Goal: Task Accomplishment & Management: Manage account settings

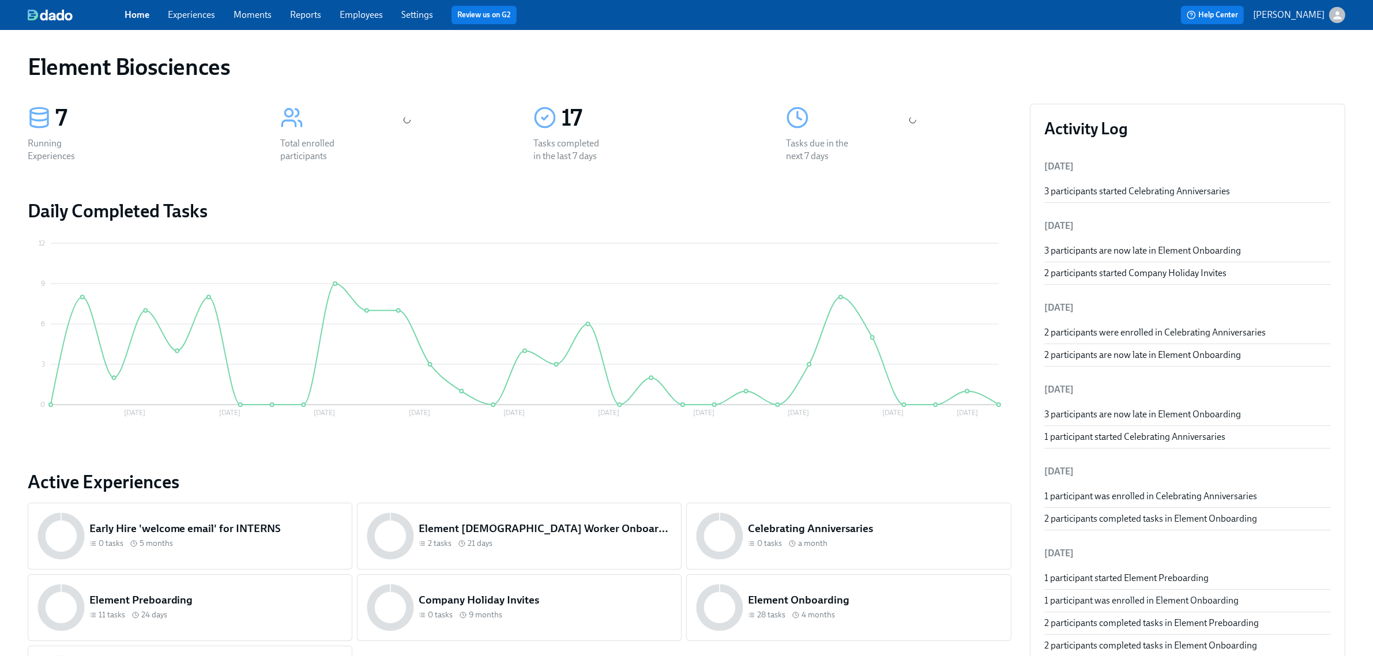
click at [200, 14] on link "Experiences" at bounding box center [191, 14] width 47 height 11
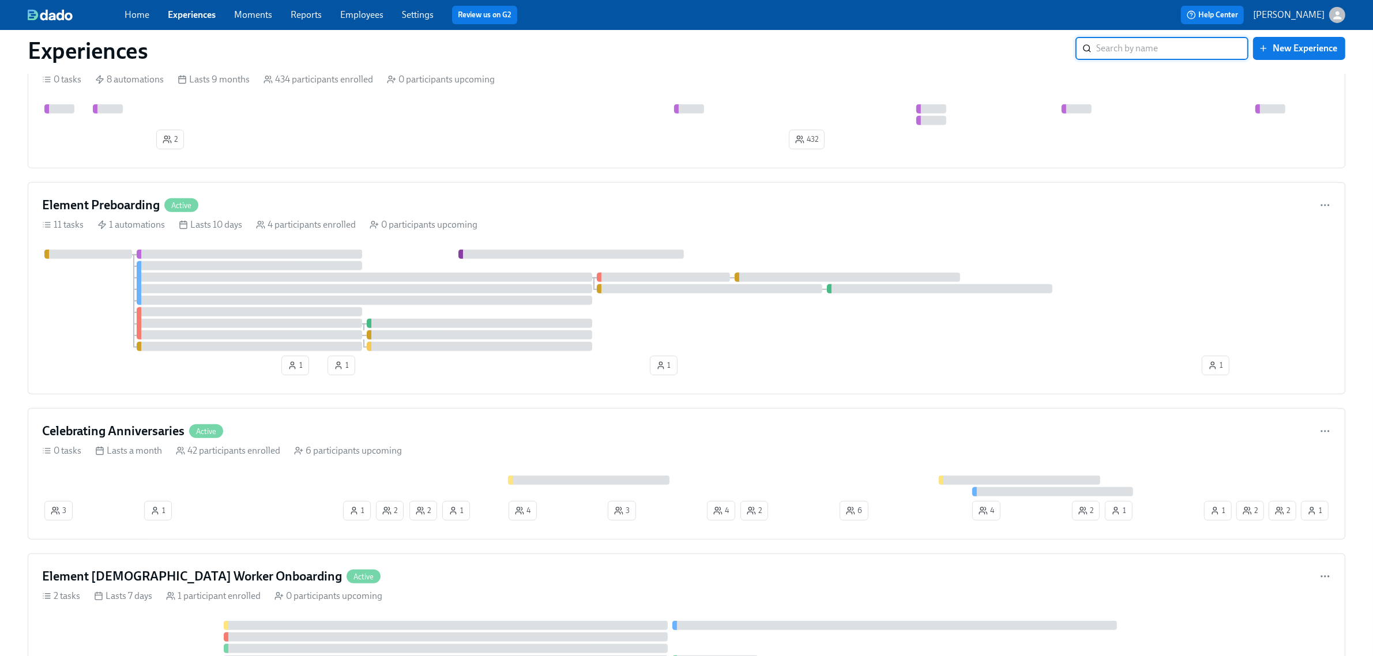
scroll to position [649, 0]
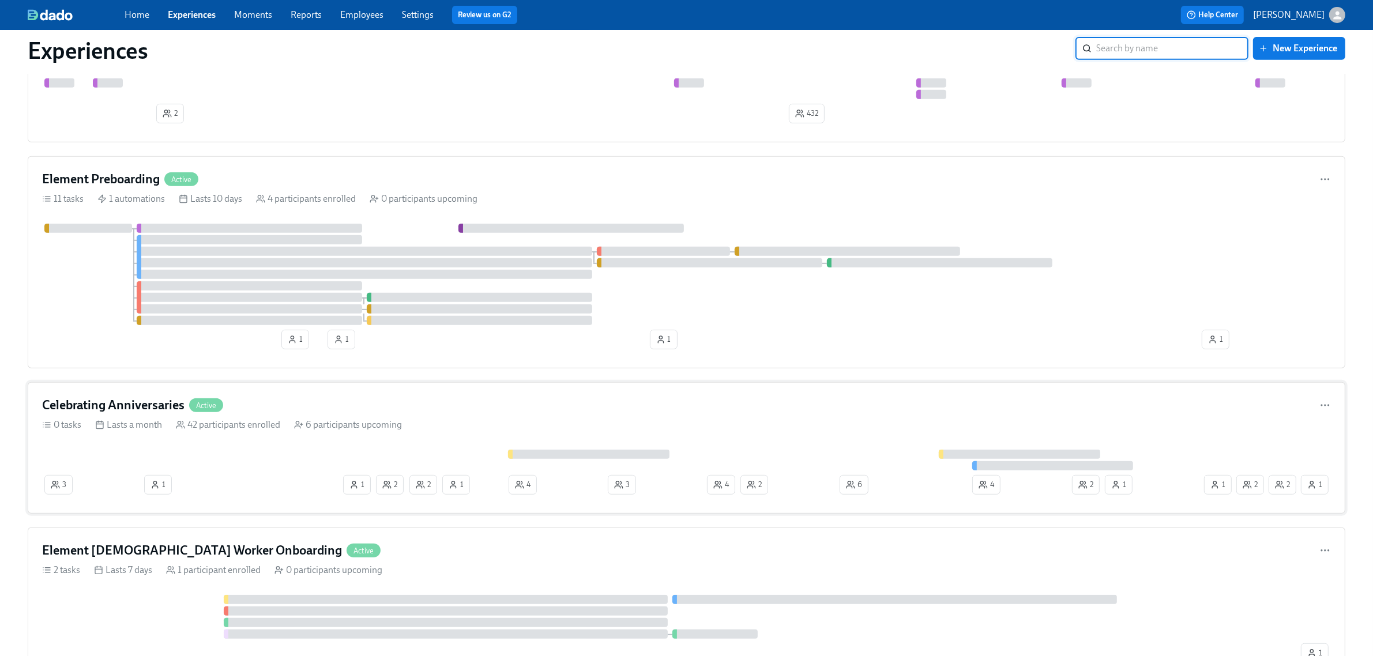
click at [560, 414] on div "Celebrating Anniversaries Active" at bounding box center [686, 405] width 1289 height 17
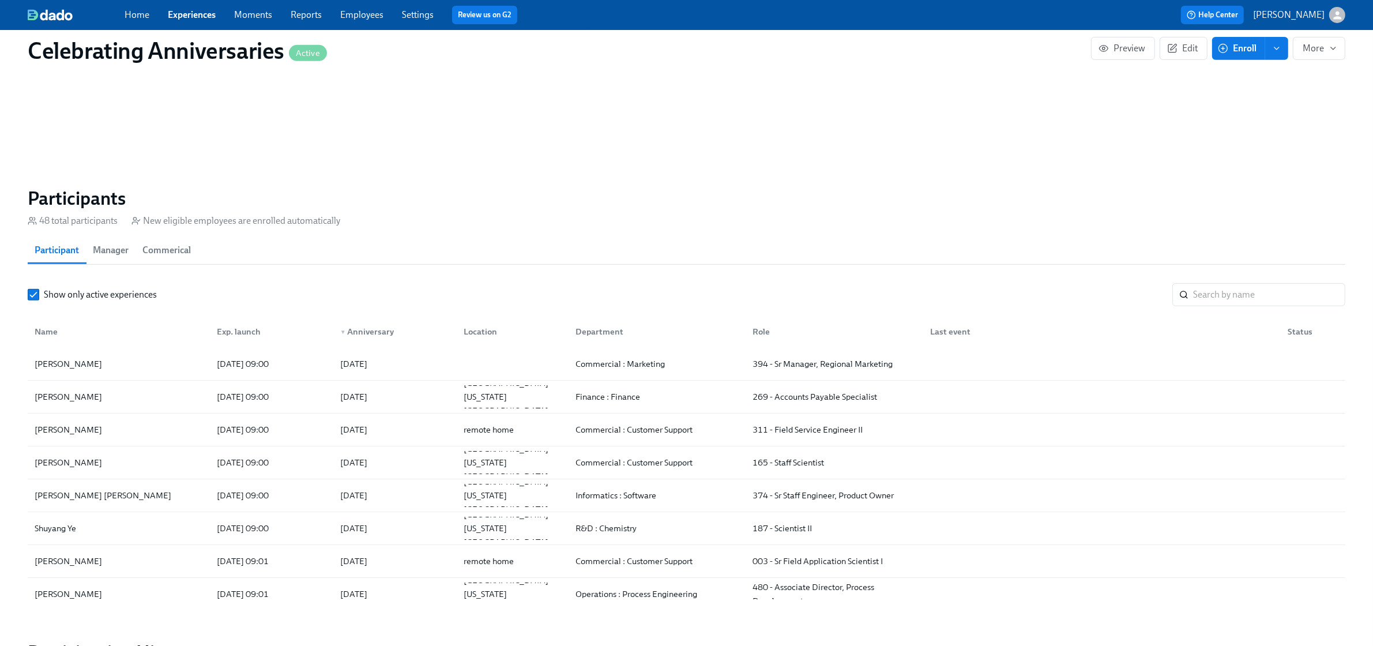
scroll to position [721, 0]
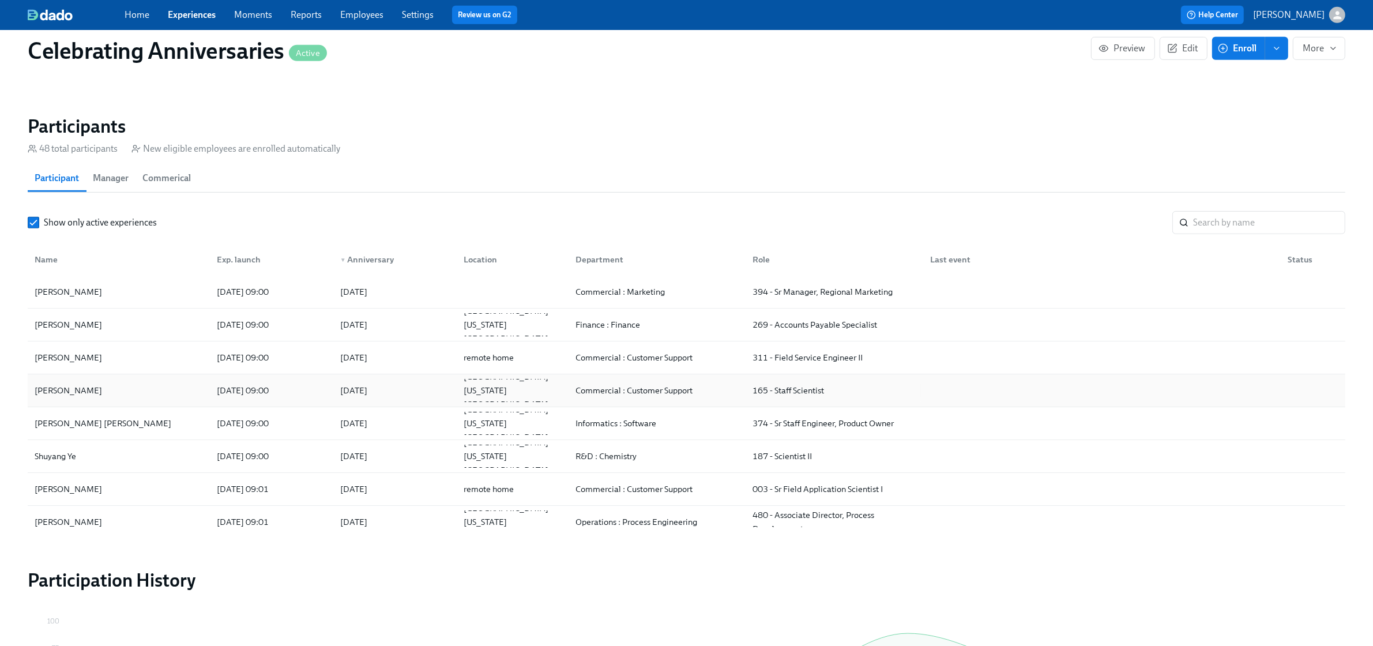
click at [117, 388] on div "[PERSON_NAME]" at bounding box center [119, 390] width 178 height 23
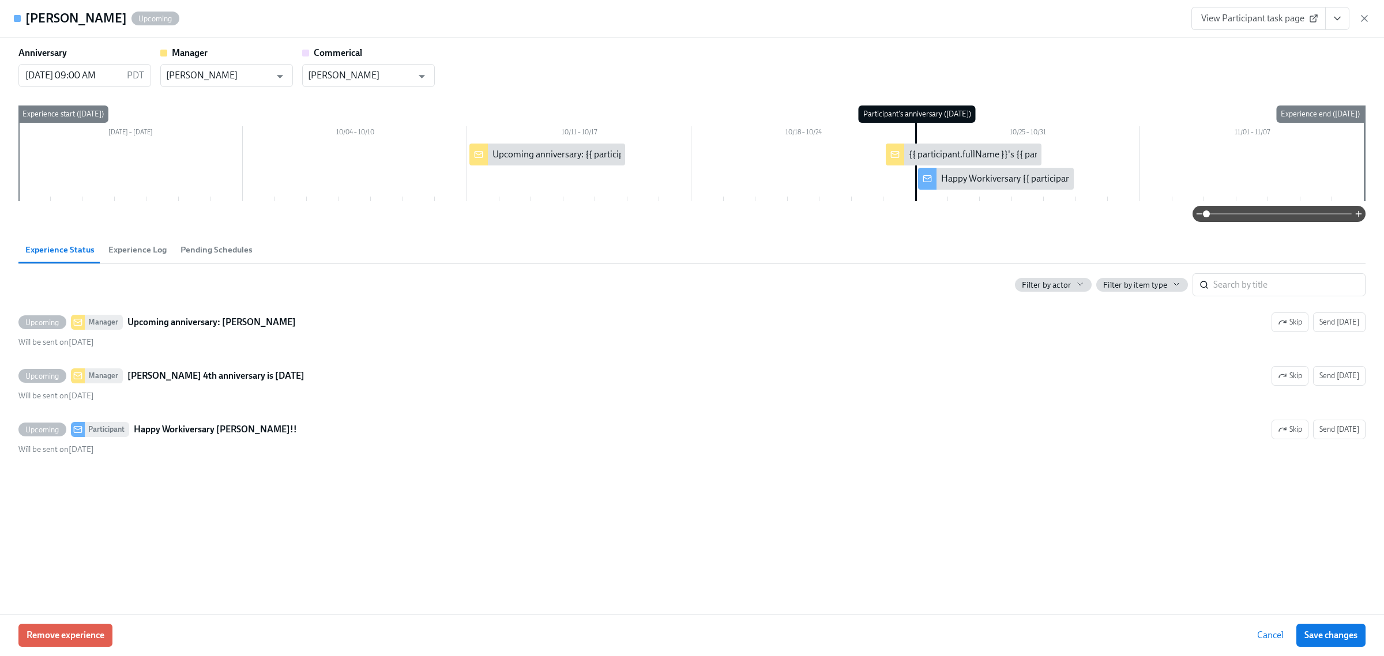
click at [1232, 28] on link "View Participant task page" at bounding box center [1259, 18] width 134 height 23
click at [1366, 14] on icon "button" at bounding box center [1365, 19] width 12 height 12
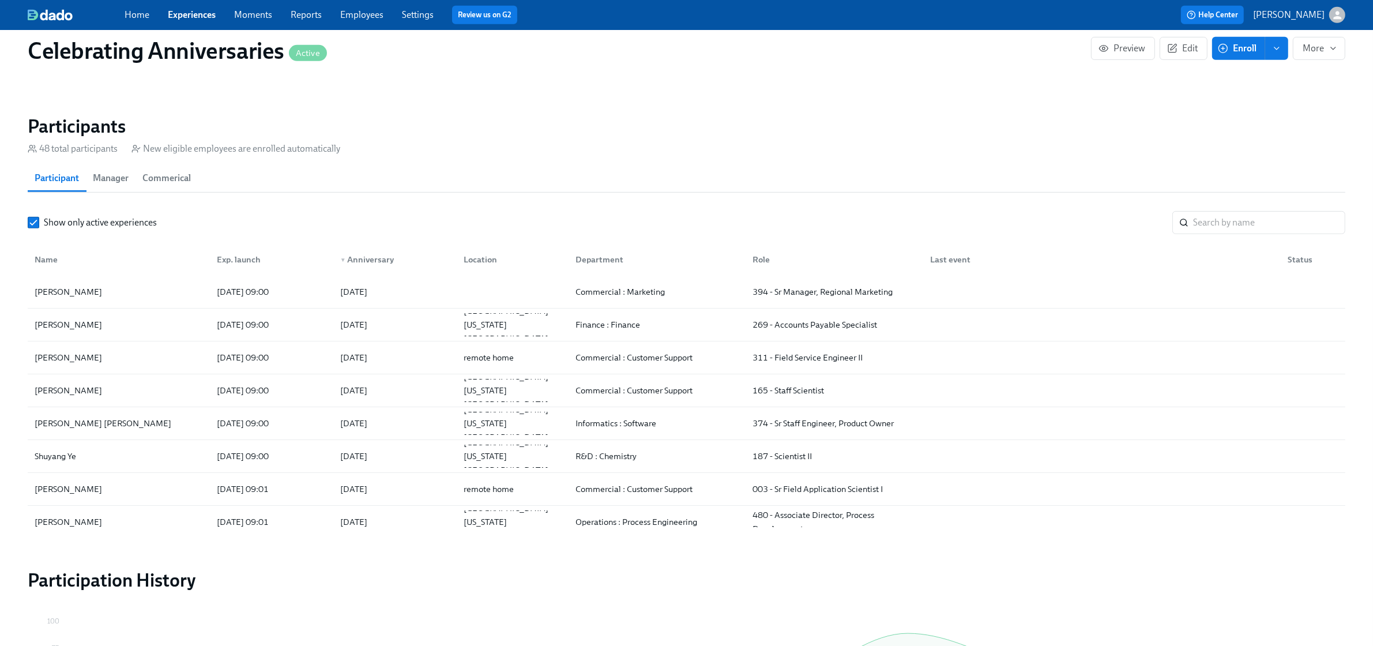
click at [362, 20] on span "Employees" at bounding box center [361, 15] width 43 height 13
click at [367, 15] on link "Employees" at bounding box center [361, 14] width 43 height 11
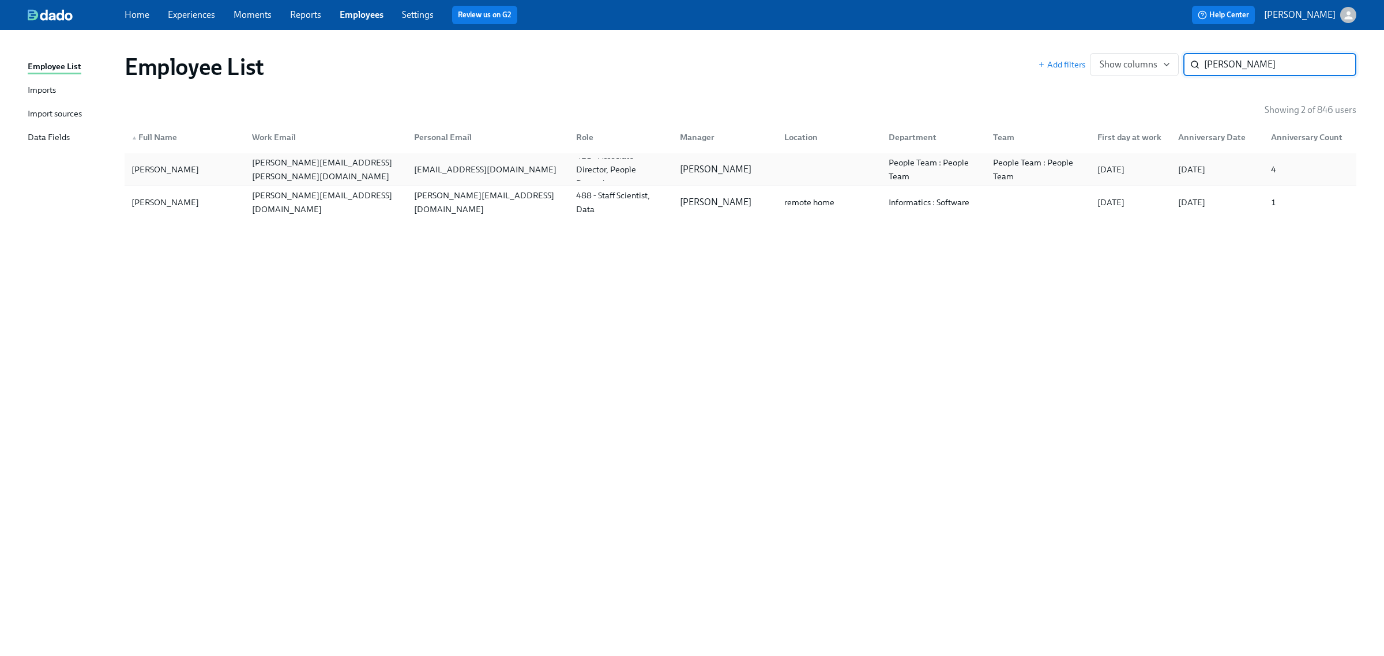
type input "[PERSON_NAME]"
click at [237, 167] on div "[PERSON_NAME]" at bounding box center [185, 169] width 116 height 23
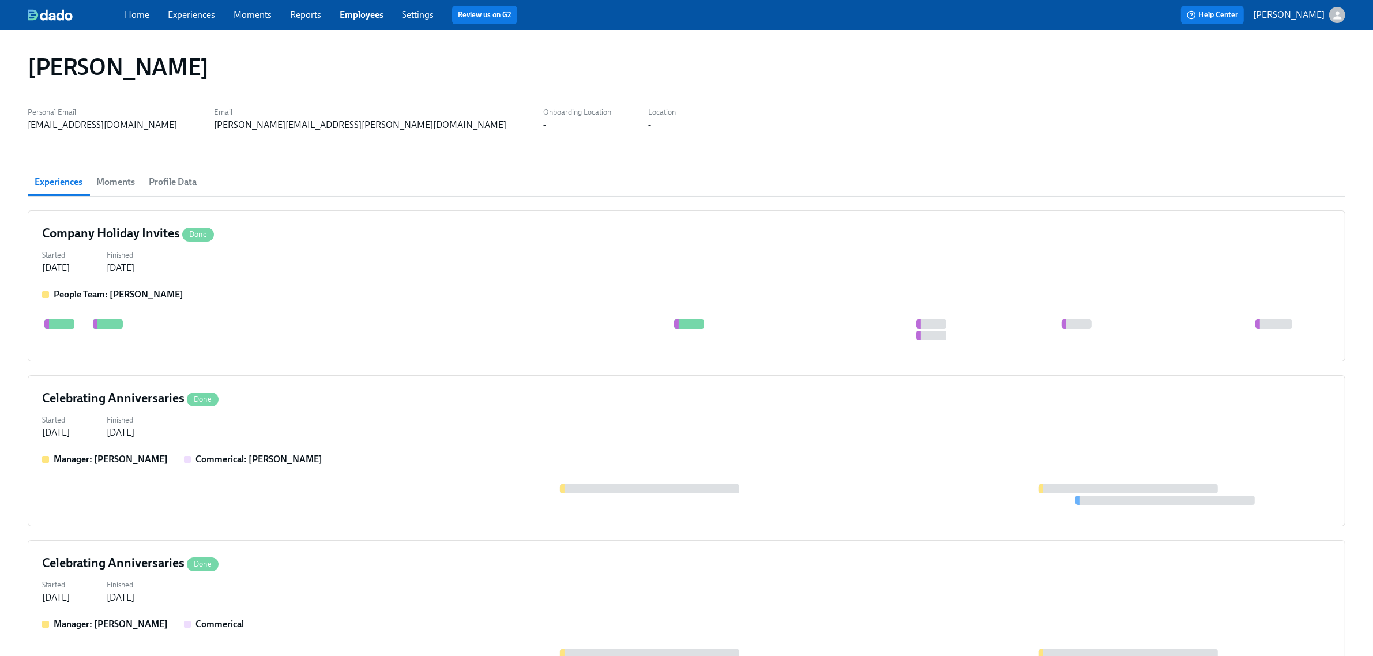
click at [176, 179] on span "Profile Data" at bounding box center [173, 182] width 48 height 16
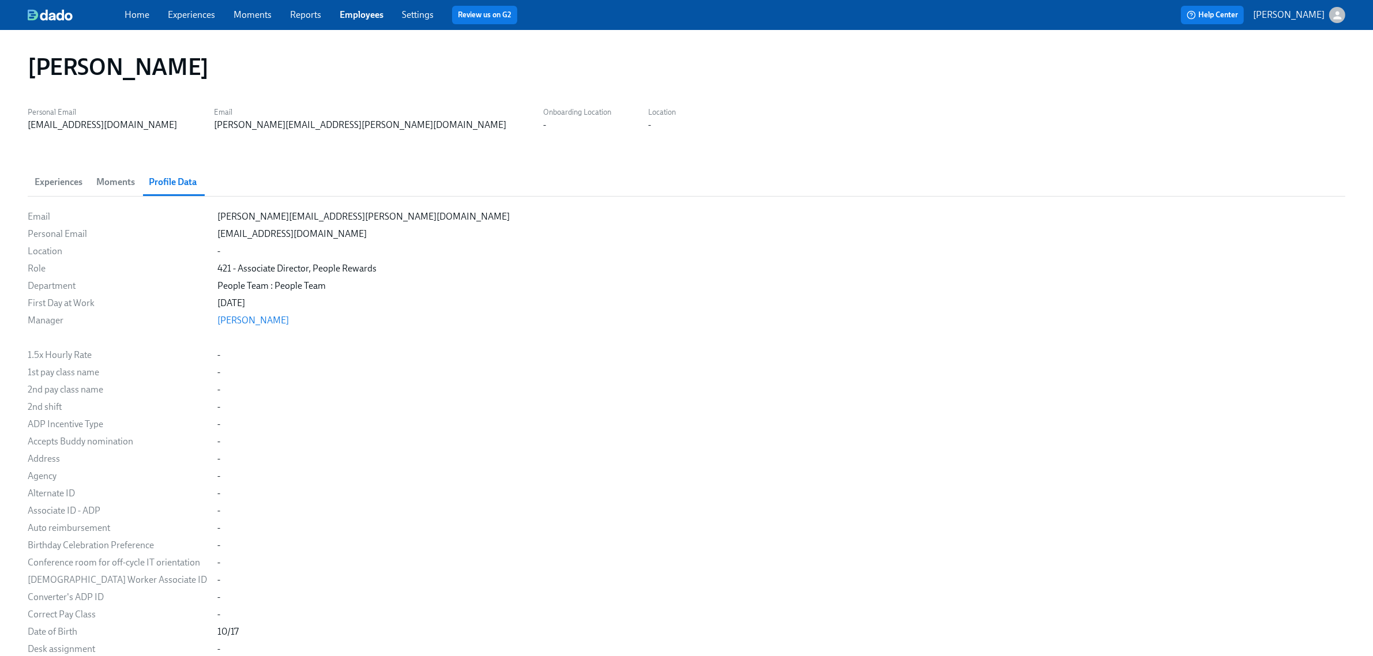
click at [66, 178] on span "Experiences" at bounding box center [59, 182] width 48 height 16
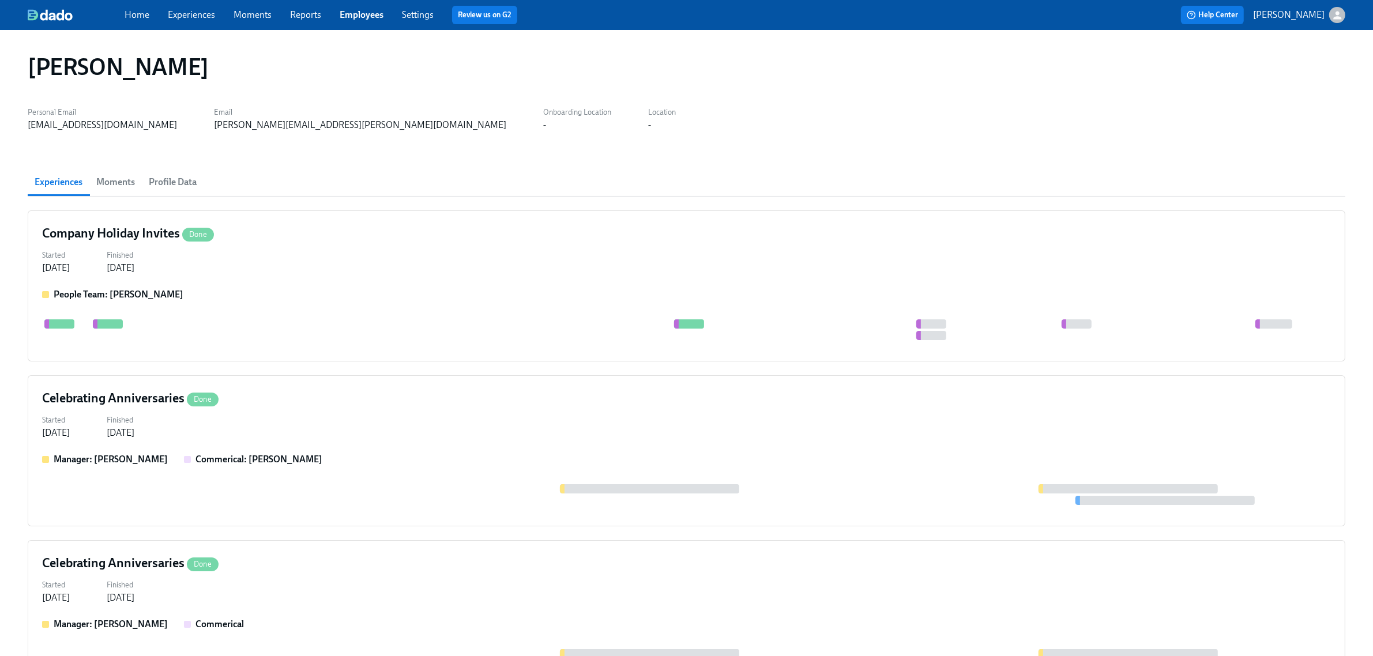
click at [354, 17] on link "Employees" at bounding box center [362, 14] width 44 height 11
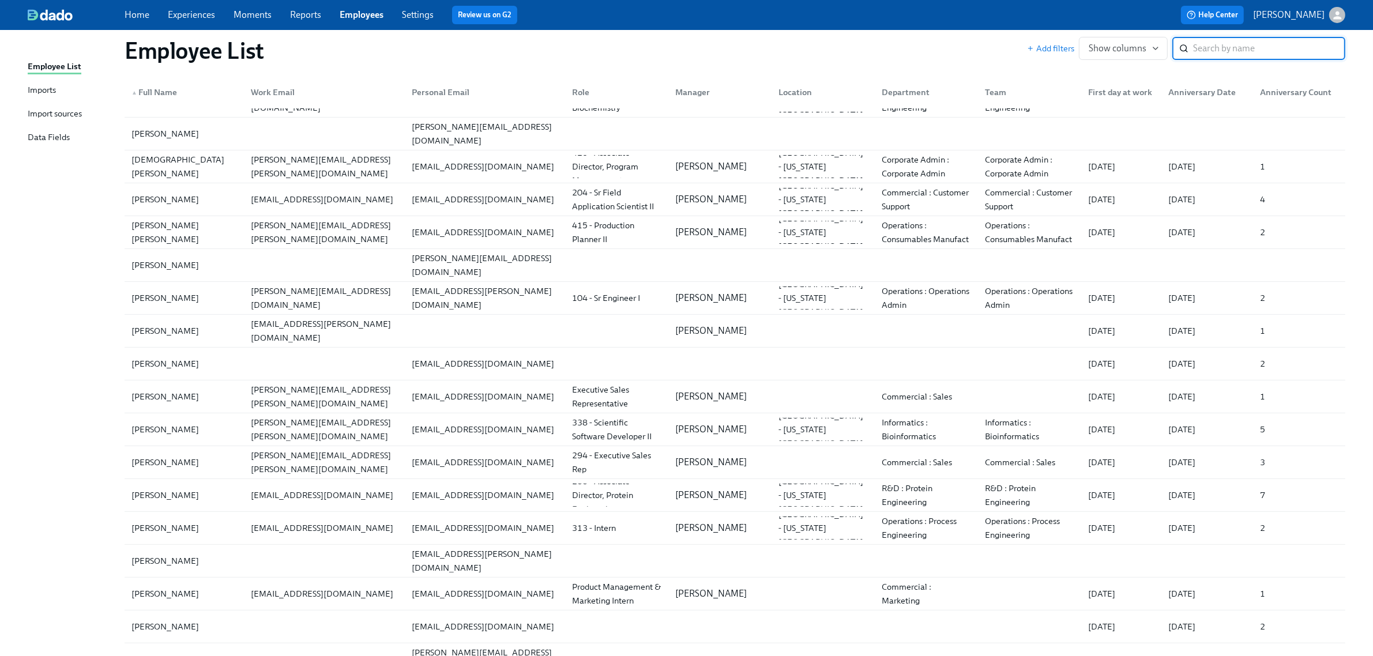
scroll to position [433, 0]
click at [223, 454] on div "[PERSON_NAME]" at bounding box center [184, 460] width 115 height 23
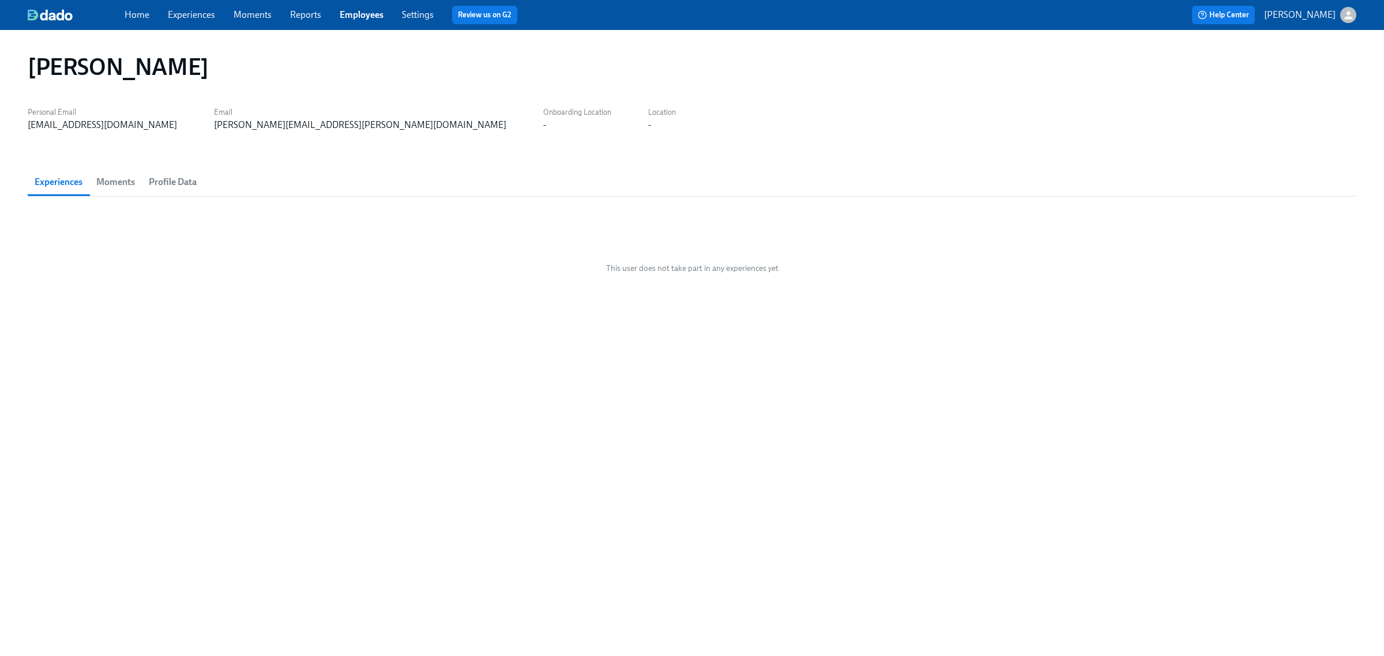
click at [153, 177] on span "Profile Data" at bounding box center [173, 182] width 48 height 16
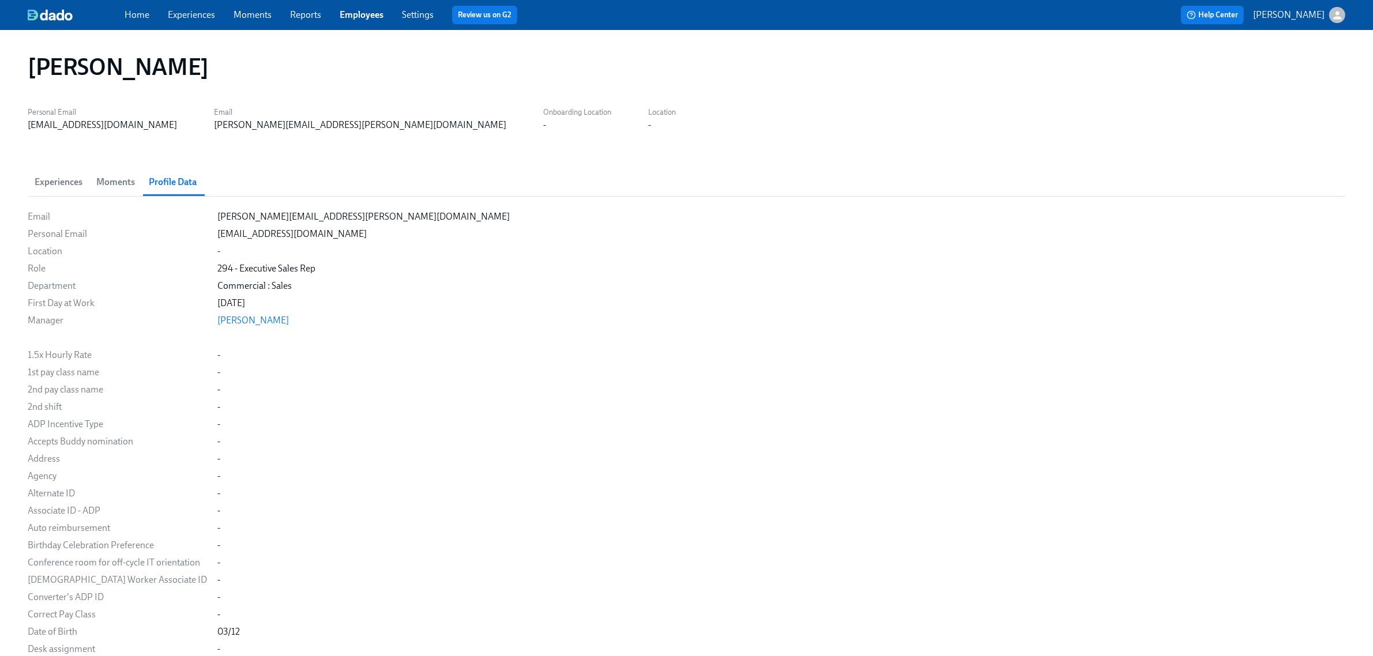
click at [58, 183] on span "Experiences" at bounding box center [59, 182] width 48 height 16
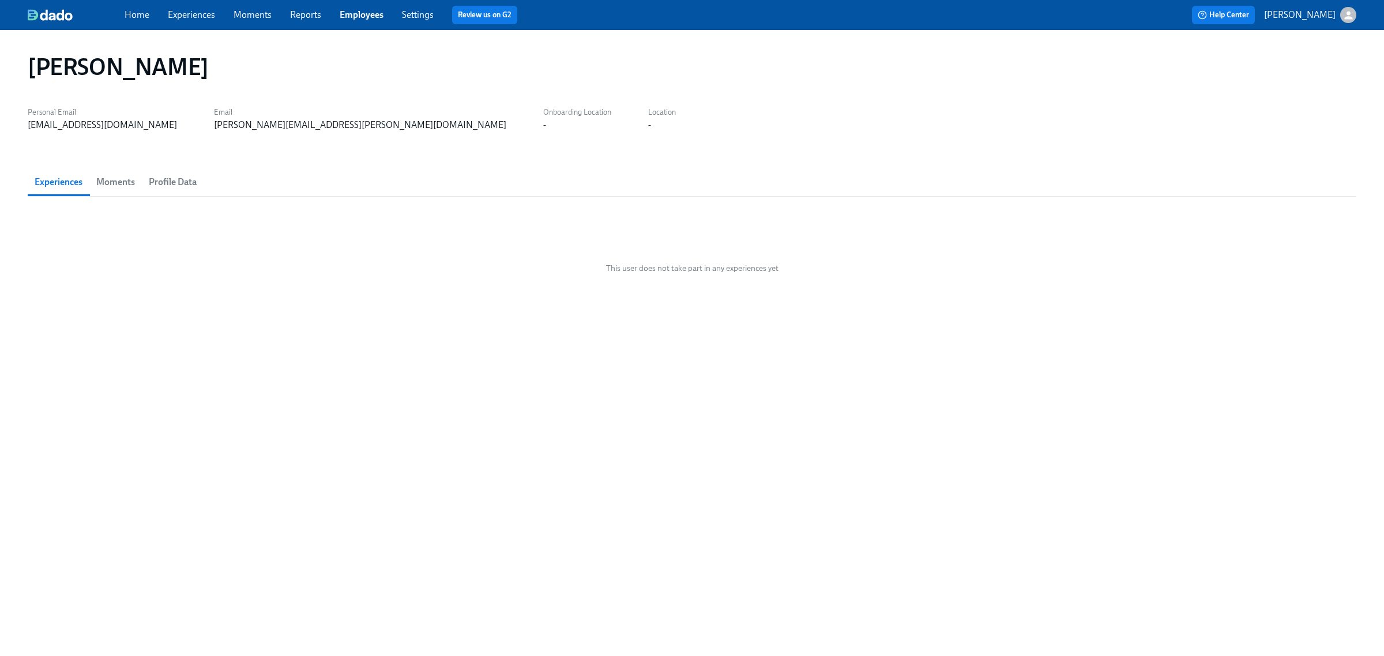
click at [365, 13] on link "Employees" at bounding box center [362, 14] width 44 height 11
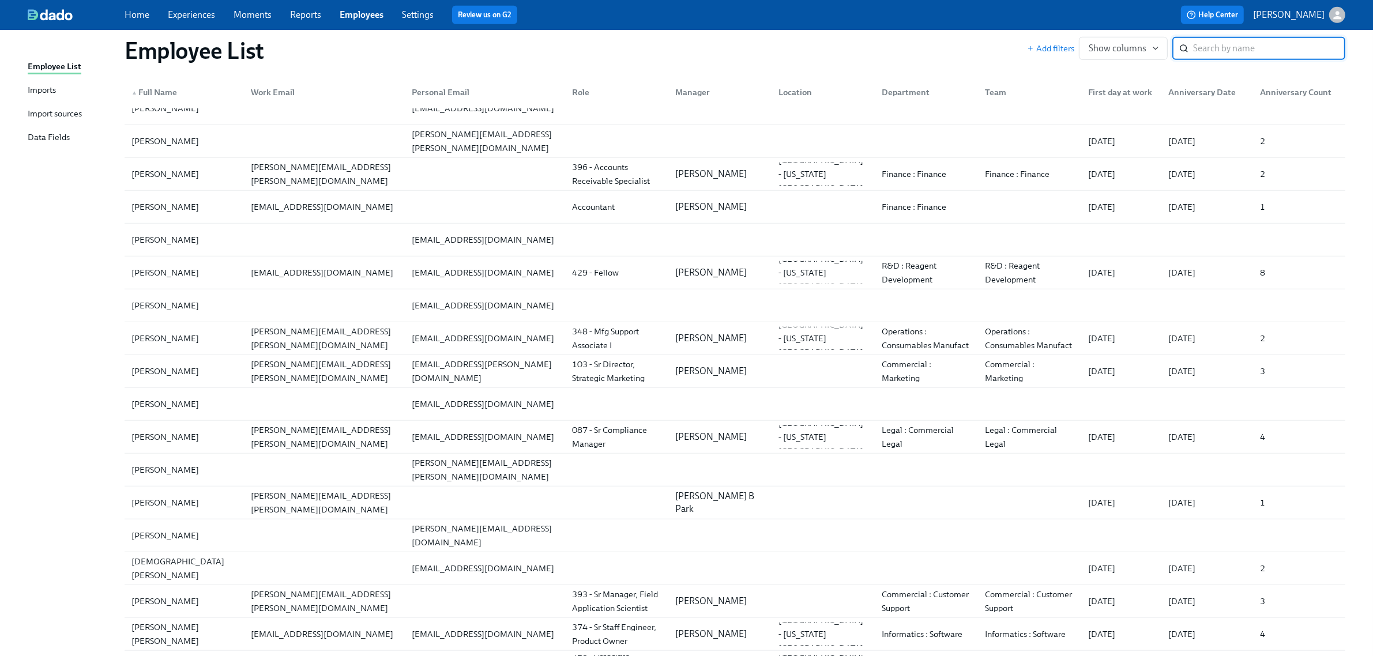
scroll to position [1082, 0]
click at [239, 377] on div "[PERSON_NAME]" at bounding box center [184, 370] width 115 height 23
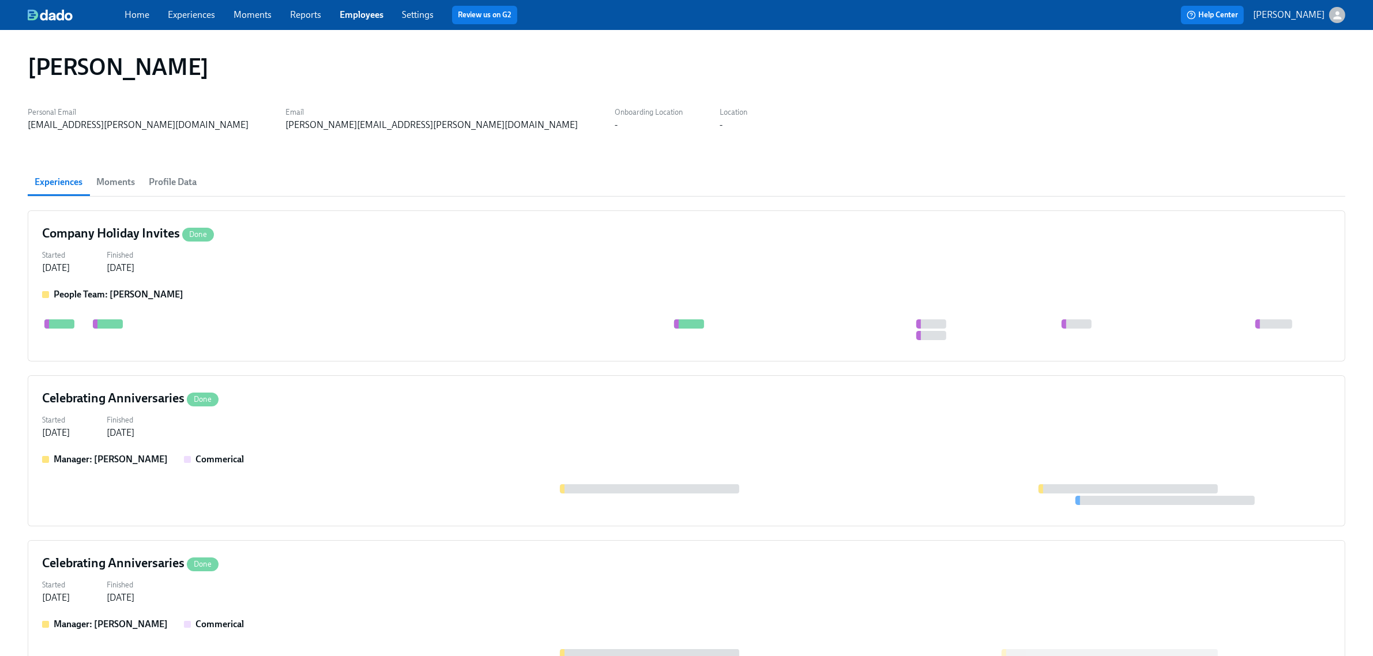
click at [156, 174] on span "Profile Data" at bounding box center [173, 182] width 48 height 16
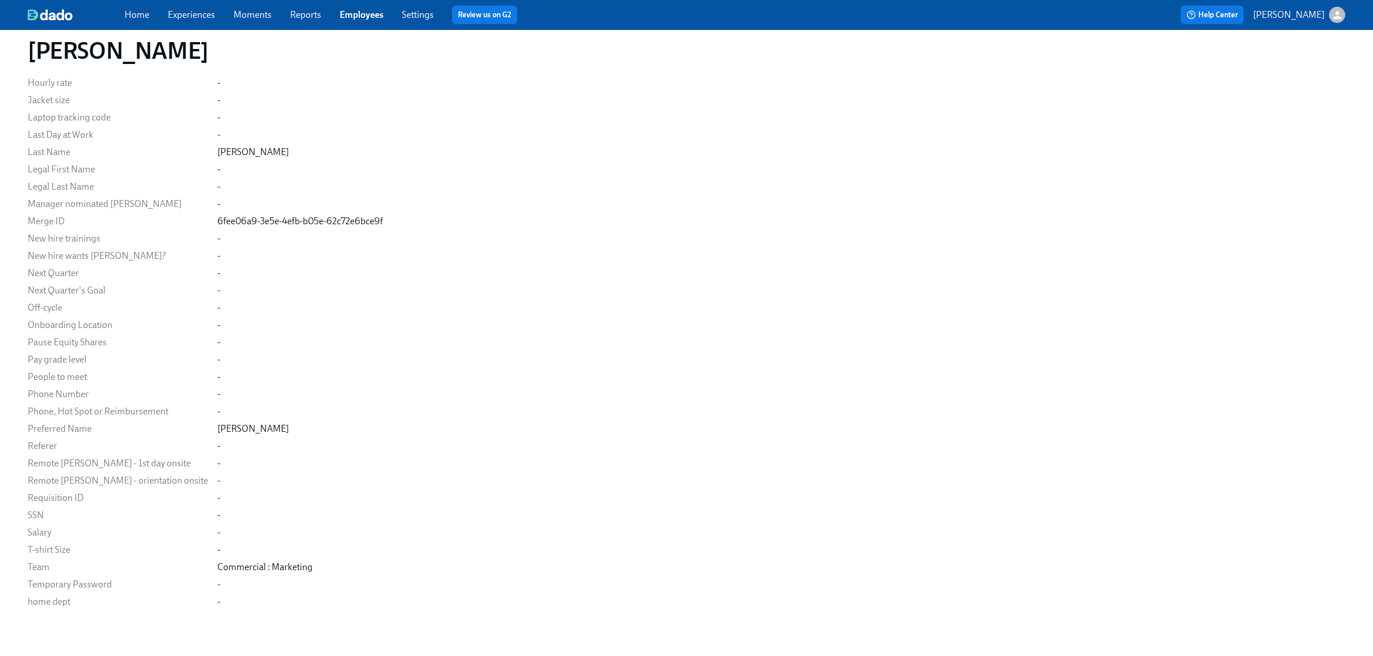
scroll to position [841, 0]
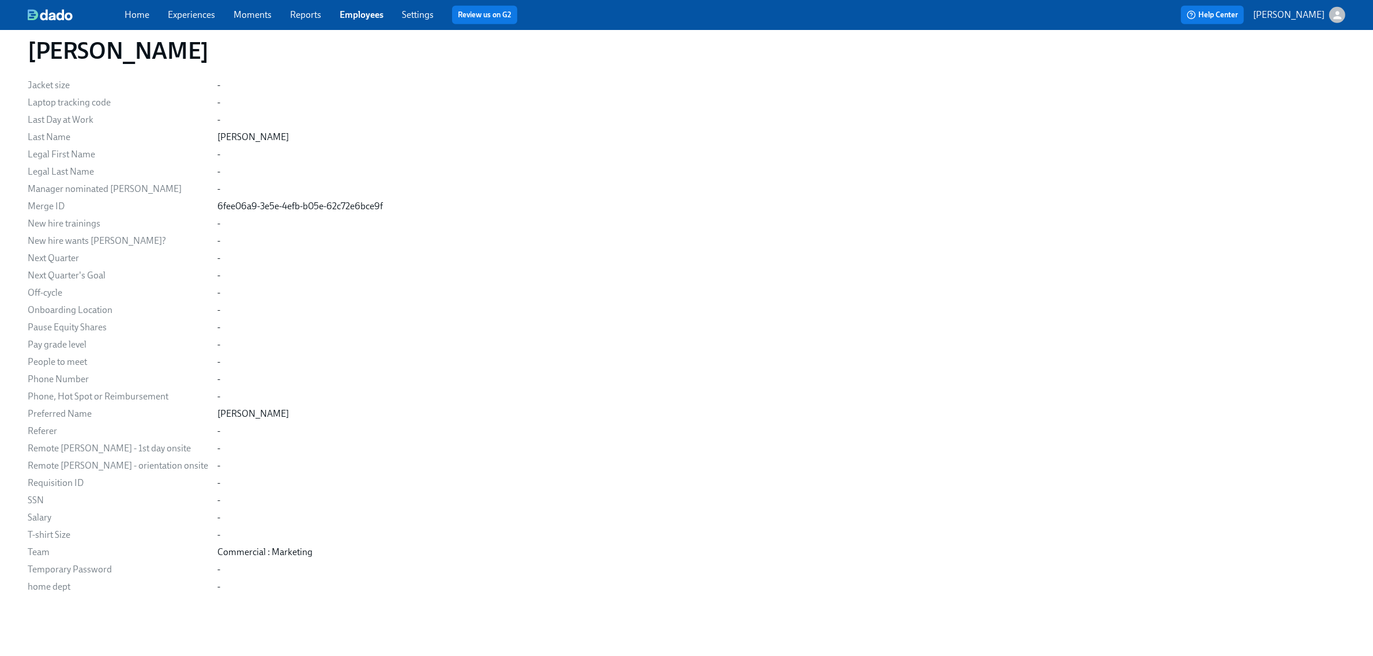
drag, startPoint x: 345, startPoint y: 10, endPoint x: 343, endPoint y: 20, distance: 10.0
click at [346, 10] on link "Employees" at bounding box center [362, 14] width 44 height 11
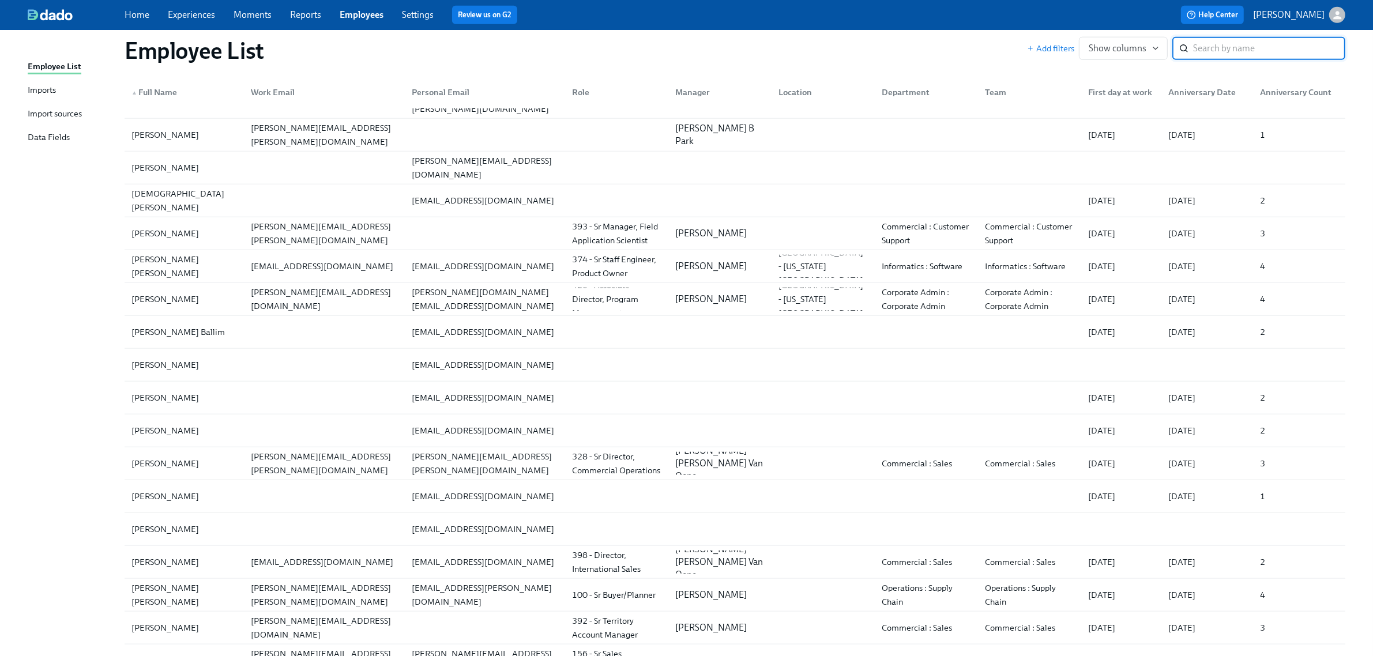
scroll to position [1514, 0]
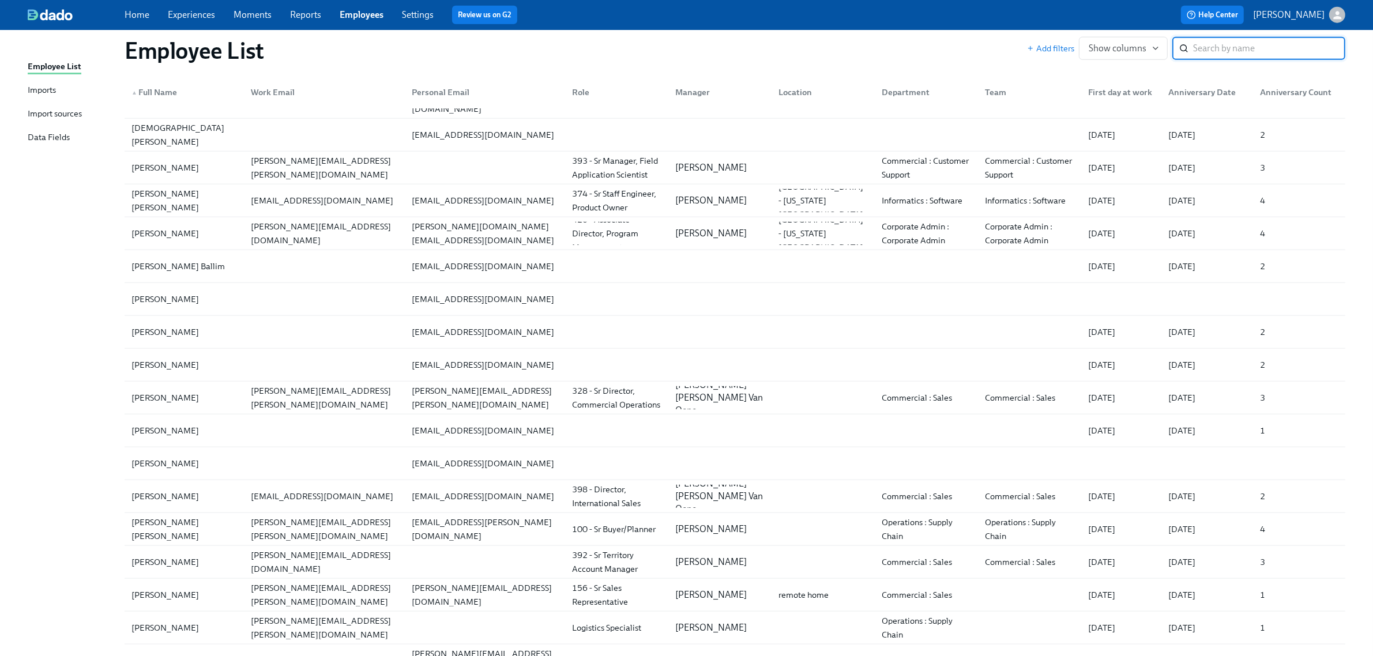
click at [240, 311] on div "[PERSON_NAME]" at bounding box center [184, 299] width 115 height 23
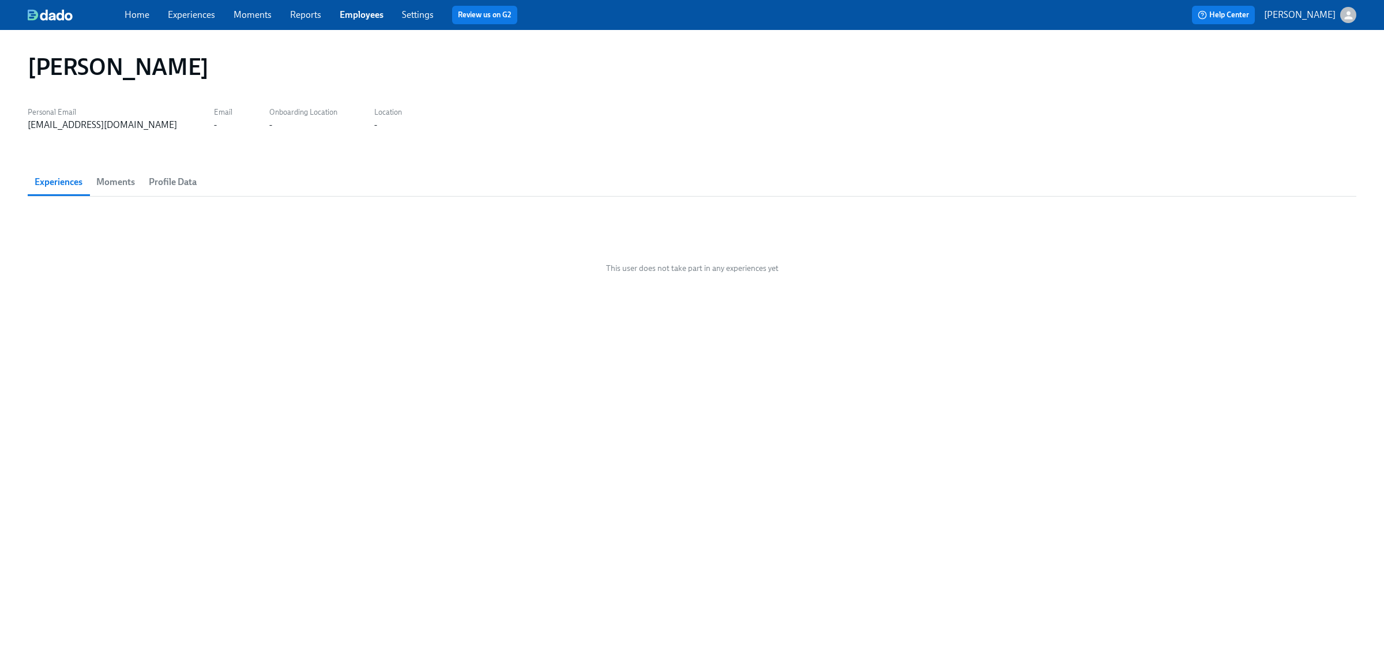
click at [179, 180] on span "Profile Data" at bounding box center [173, 182] width 48 height 16
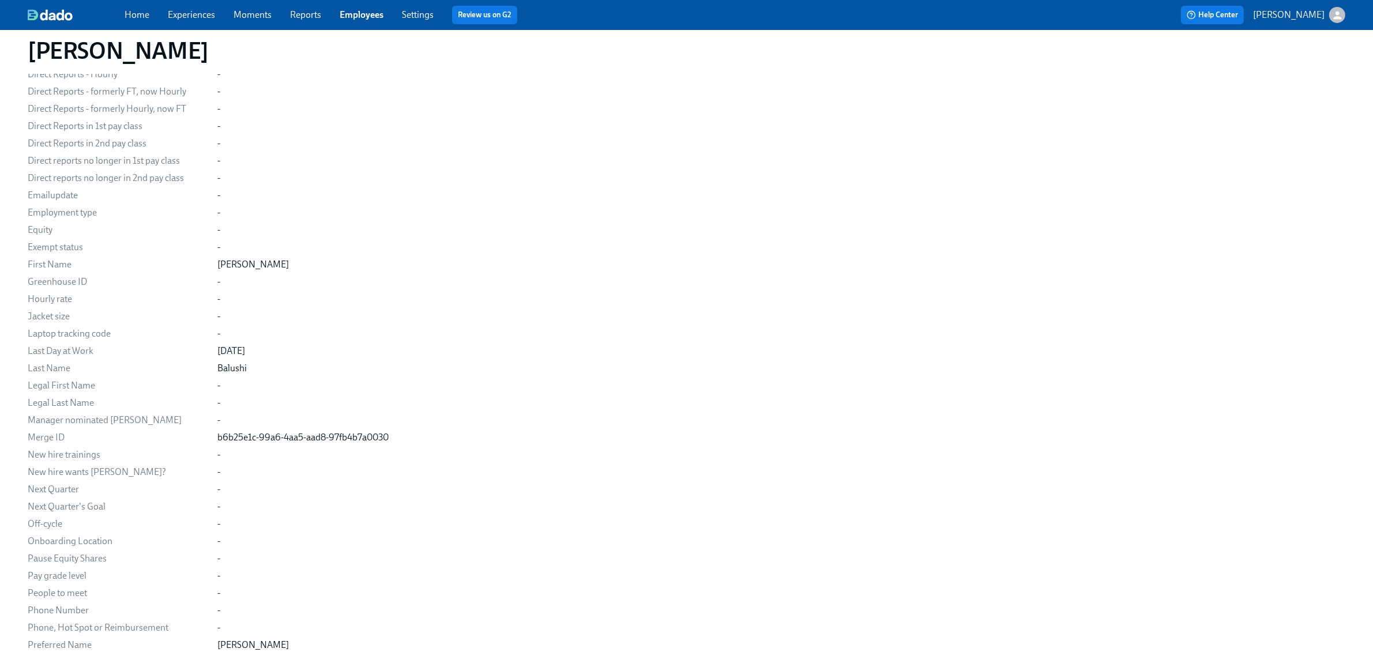
scroll to position [336, 0]
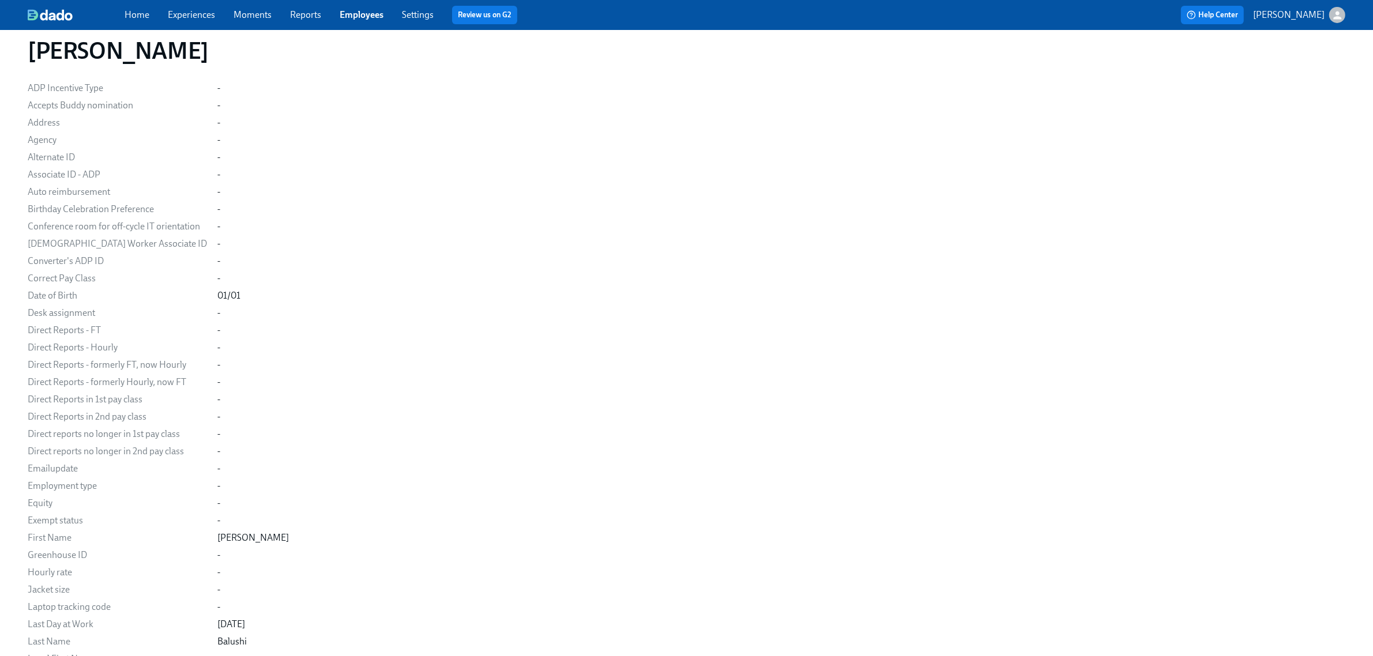
click at [367, 16] on link "Employees" at bounding box center [362, 14] width 44 height 11
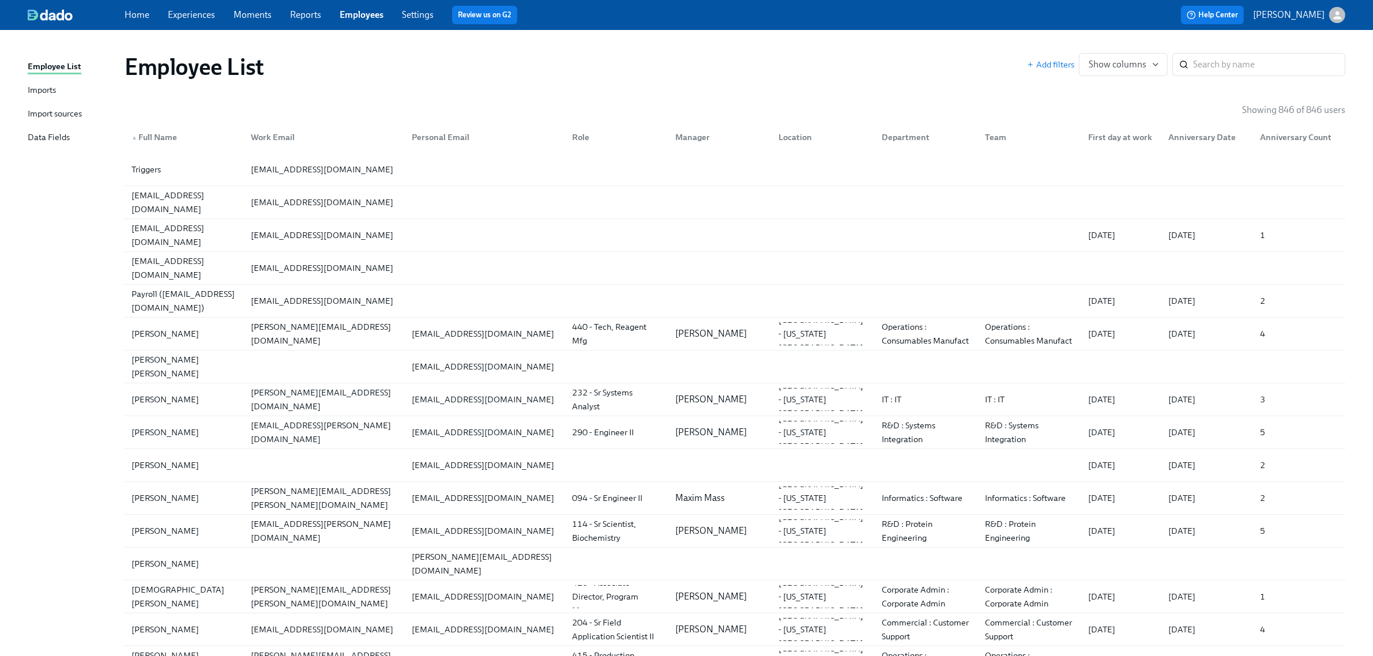
click at [43, 92] on div "Imports" at bounding box center [42, 91] width 28 height 14
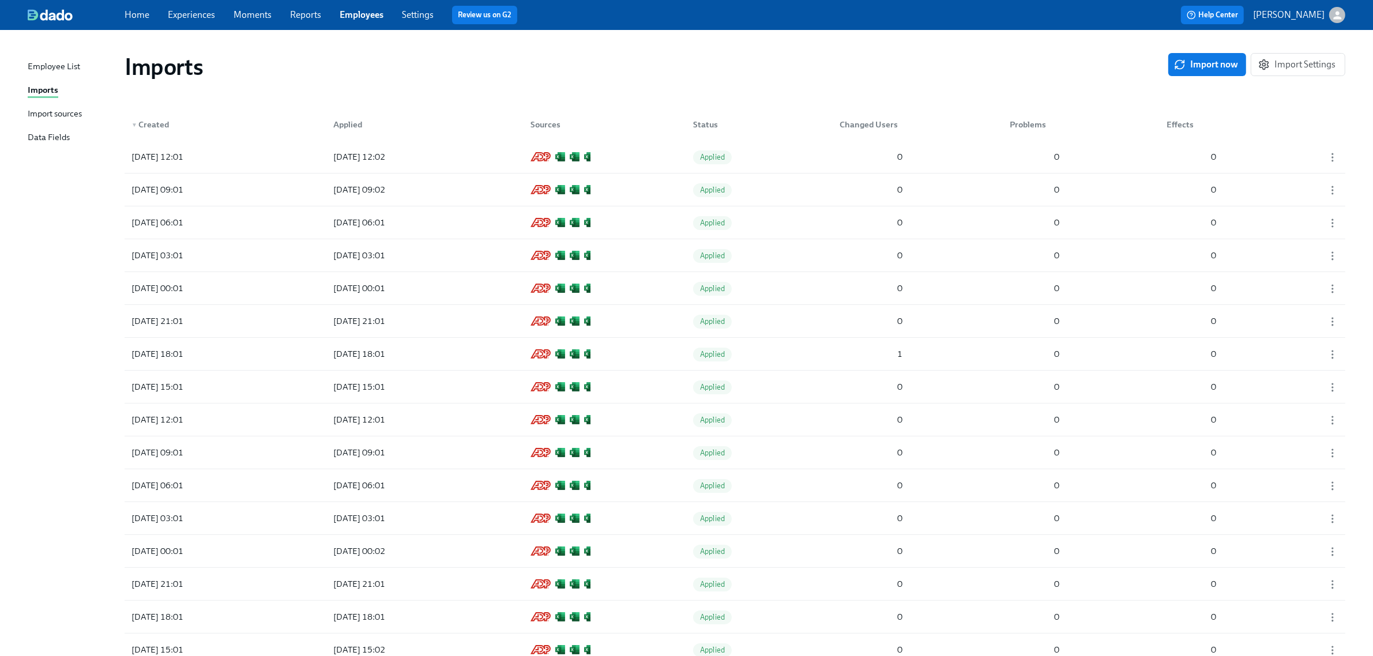
click at [78, 117] on div "Import sources" at bounding box center [55, 114] width 54 height 14
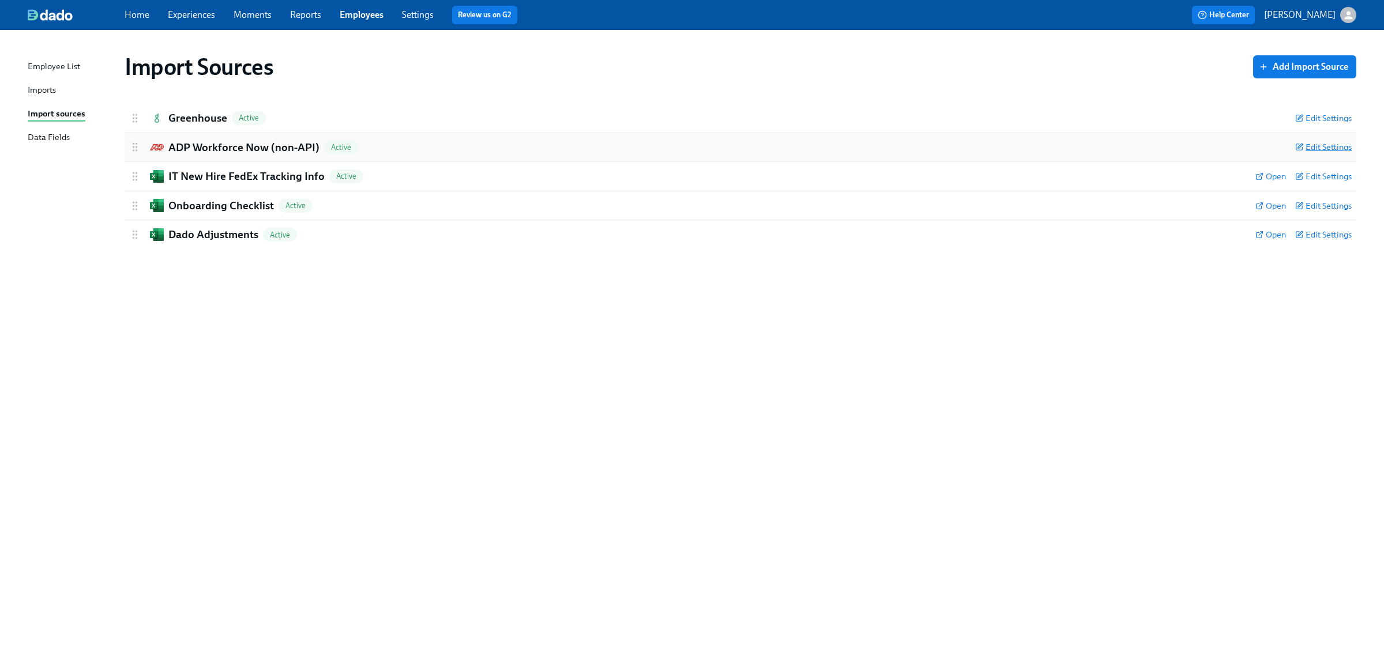
click at [1339, 146] on span "Edit Settings" at bounding box center [1324, 147] width 57 height 12
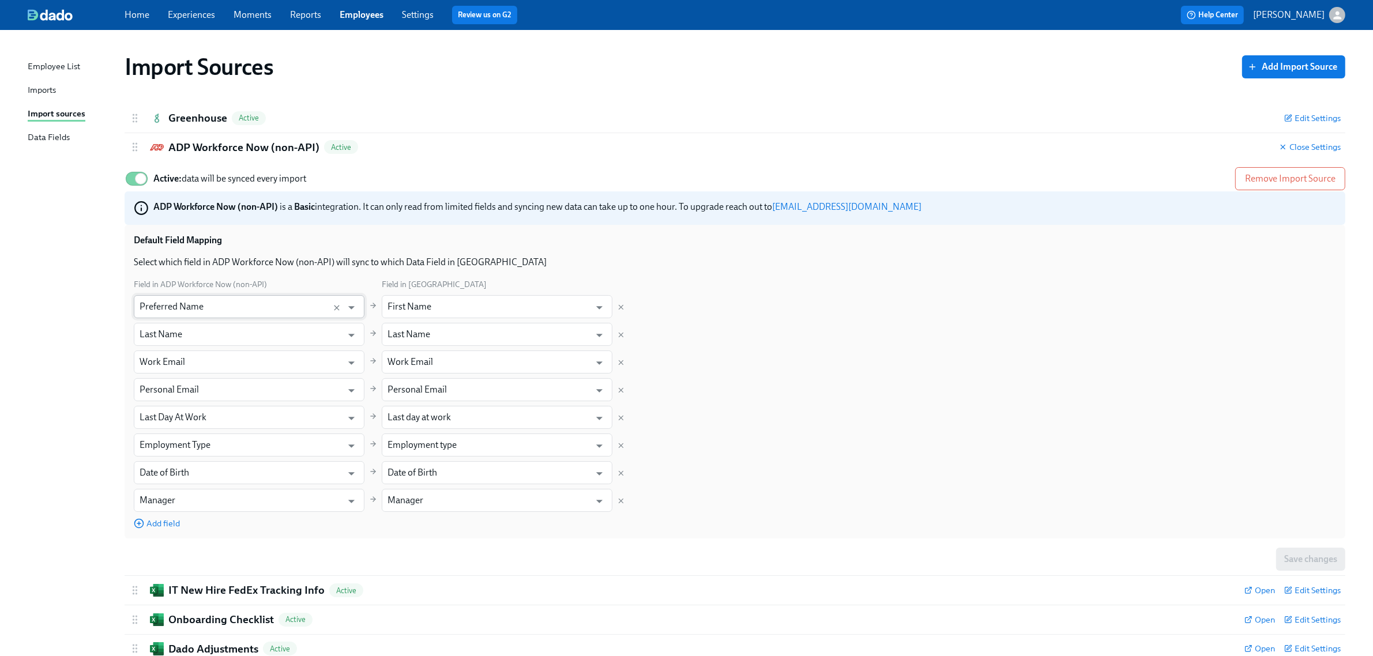
click at [283, 311] on input "Preferred Name" at bounding box center [238, 306] width 197 height 23
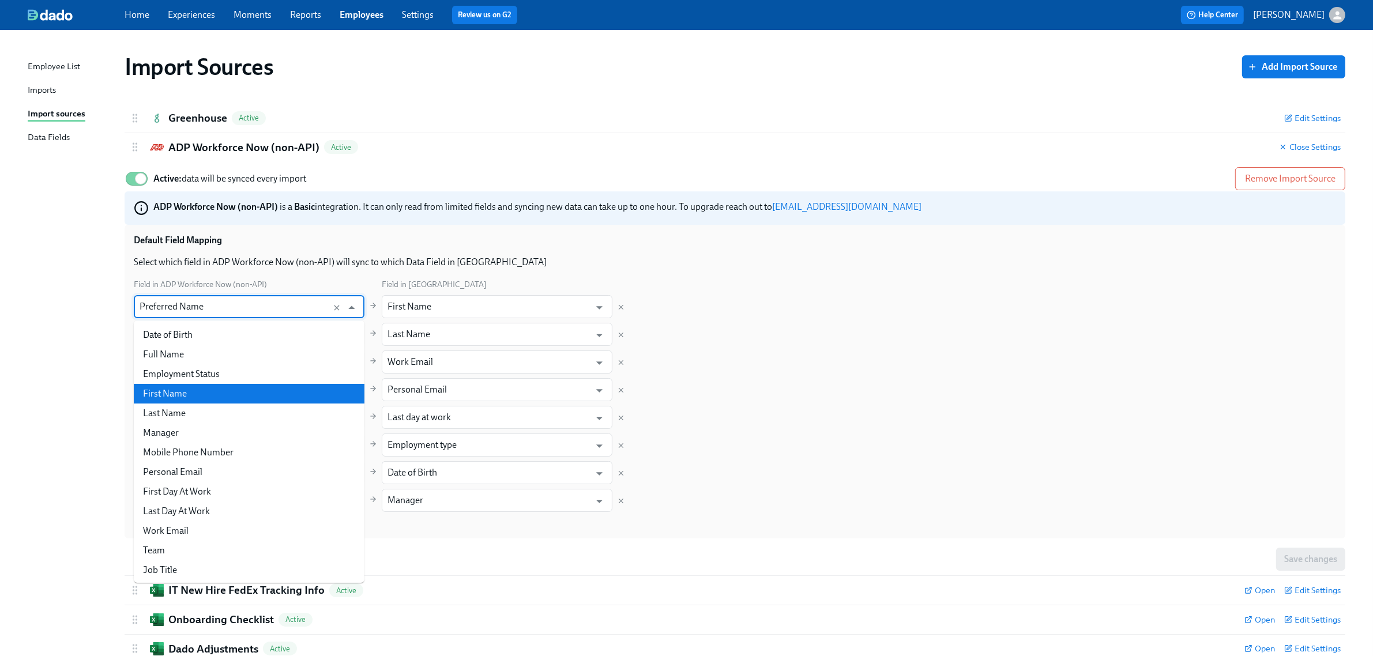
click at [260, 393] on li "First Name" at bounding box center [249, 394] width 231 height 20
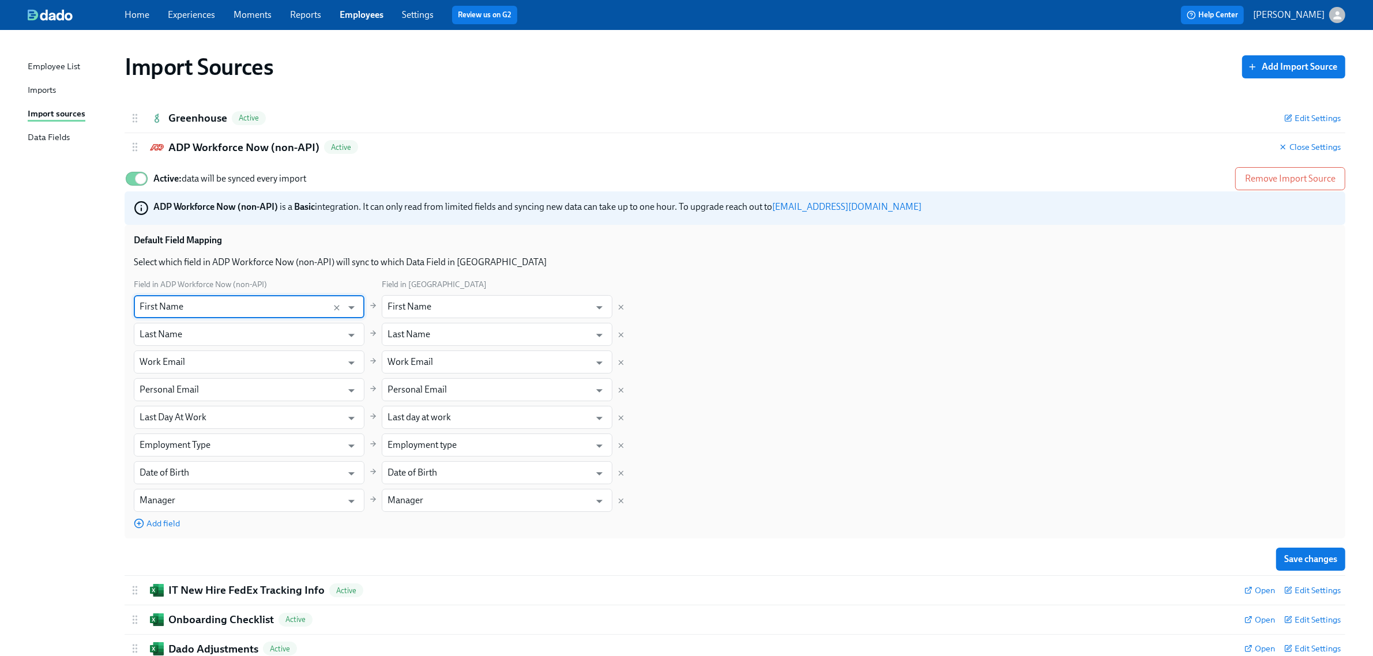
type input "First Name"
click at [159, 526] on span "Add field" at bounding box center [157, 524] width 46 height 12
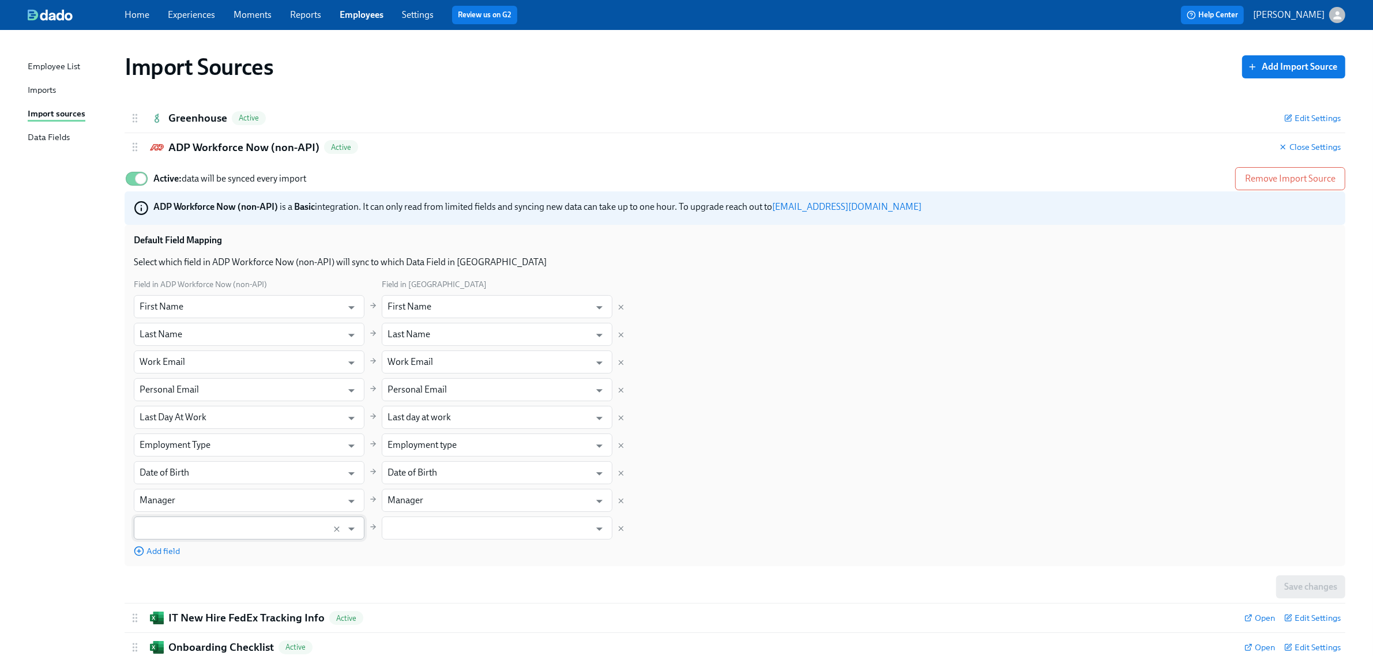
click at [193, 535] on input "text" at bounding box center [238, 528] width 197 height 23
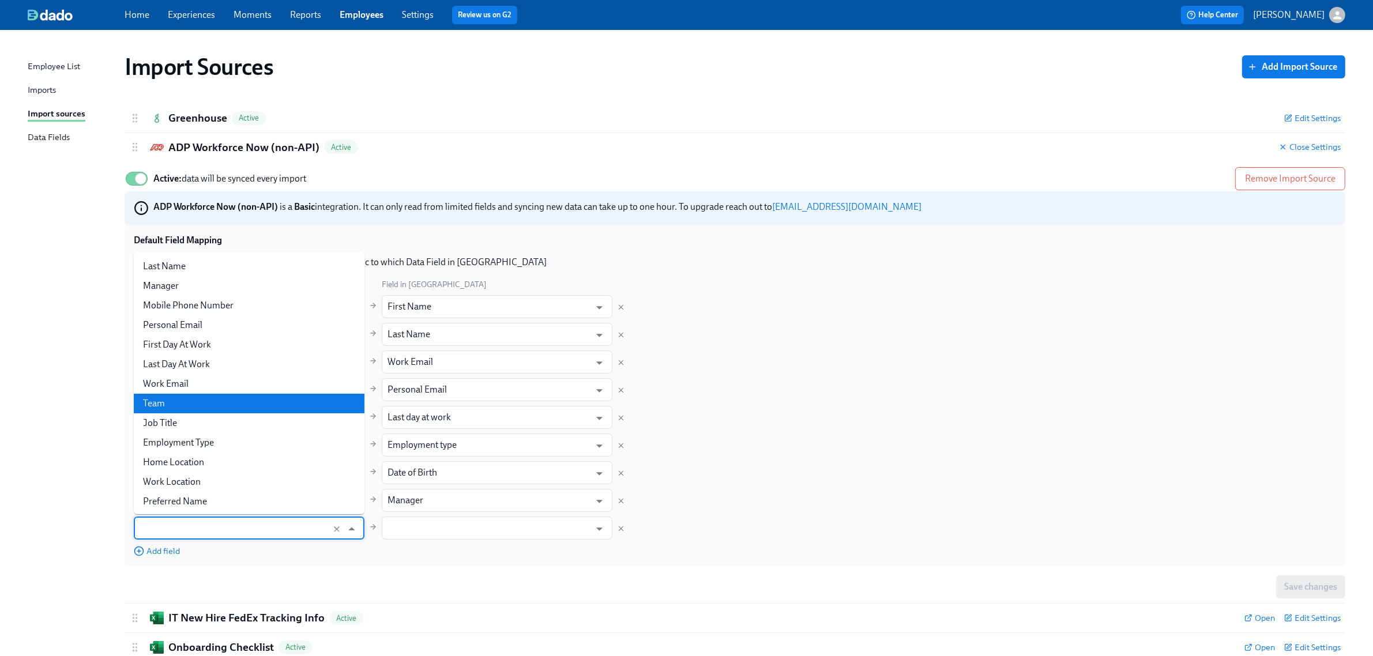
scroll to position [79, 0]
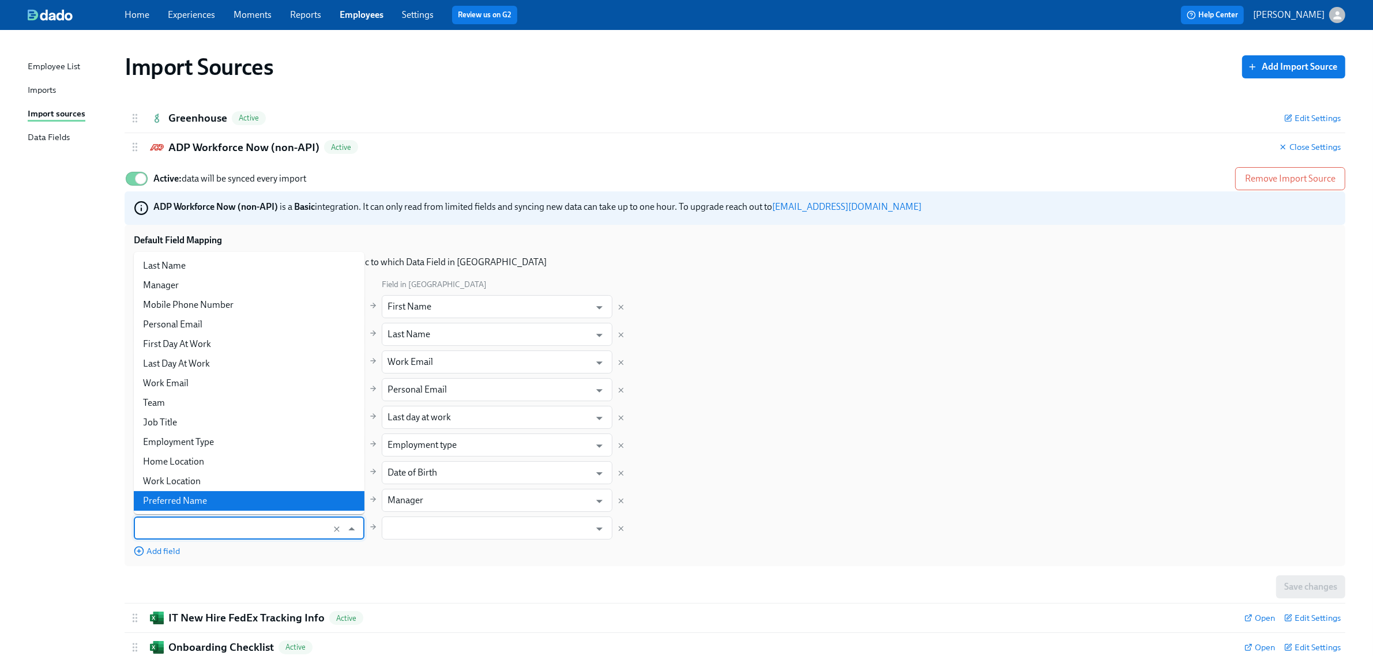
click at [228, 494] on li "Preferred Name" at bounding box center [249, 501] width 231 height 20
type input "Preferred Name"
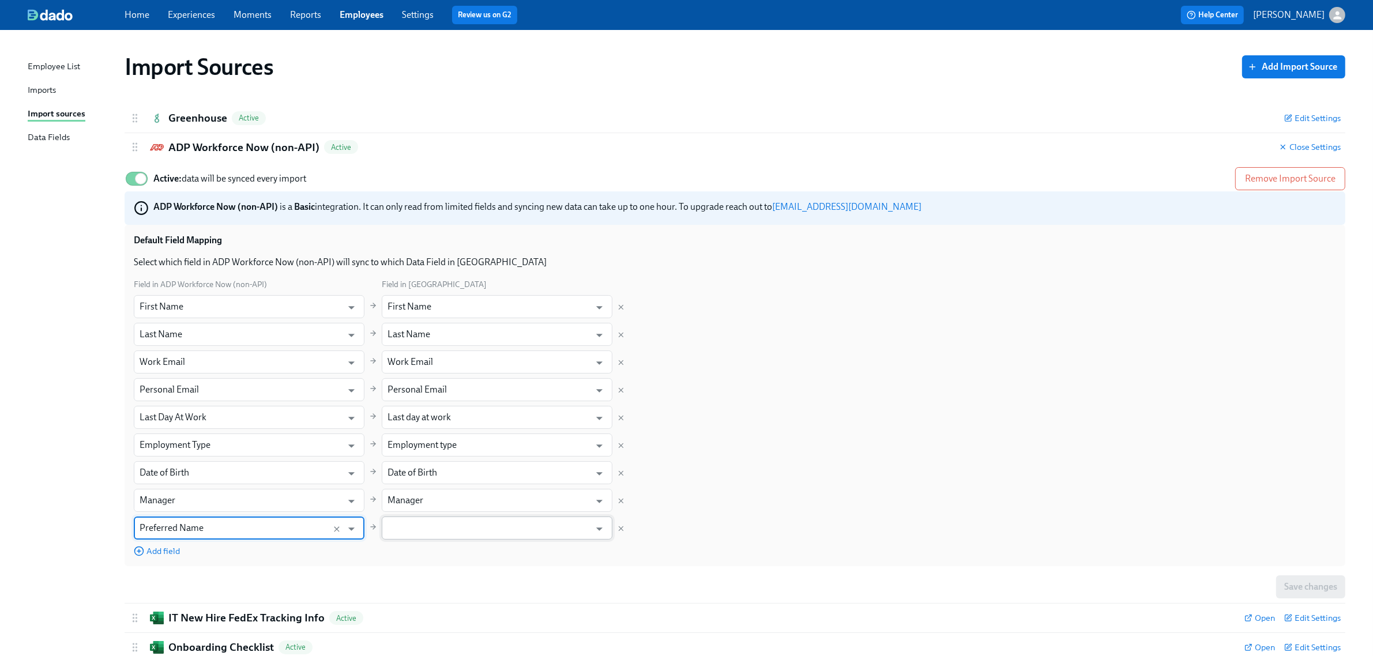
click at [428, 525] on input "text" at bounding box center [489, 528] width 202 height 23
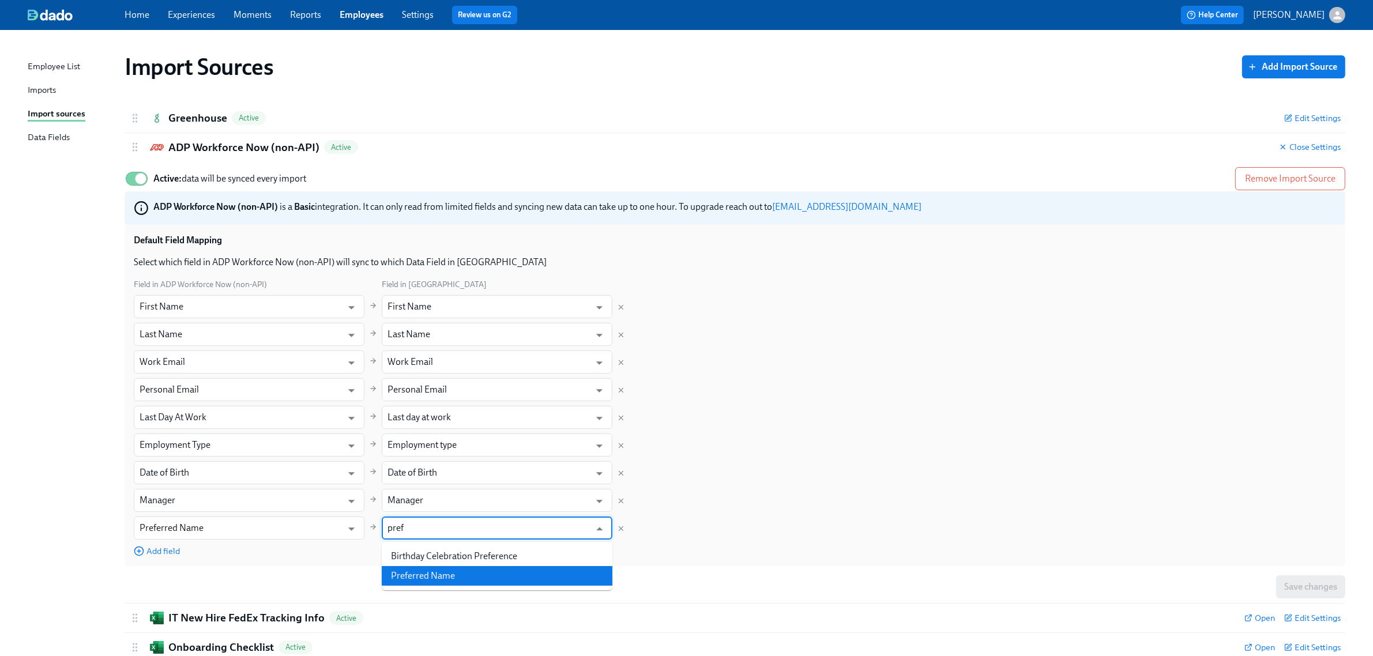
click at [421, 576] on li "Preferred Name" at bounding box center [497, 576] width 231 height 20
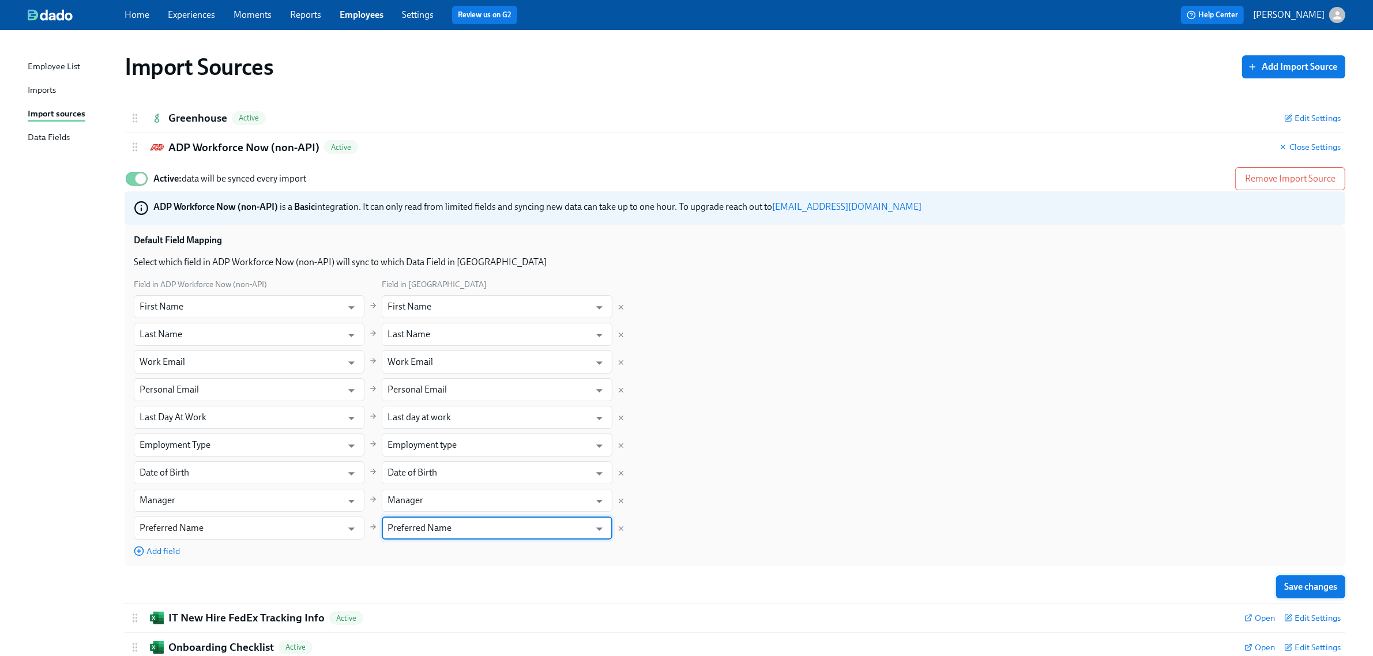
type input "Preferred Name"
click at [1293, 588] on span "Save changes" at bounding box center [1311, 587] width 53 height 12
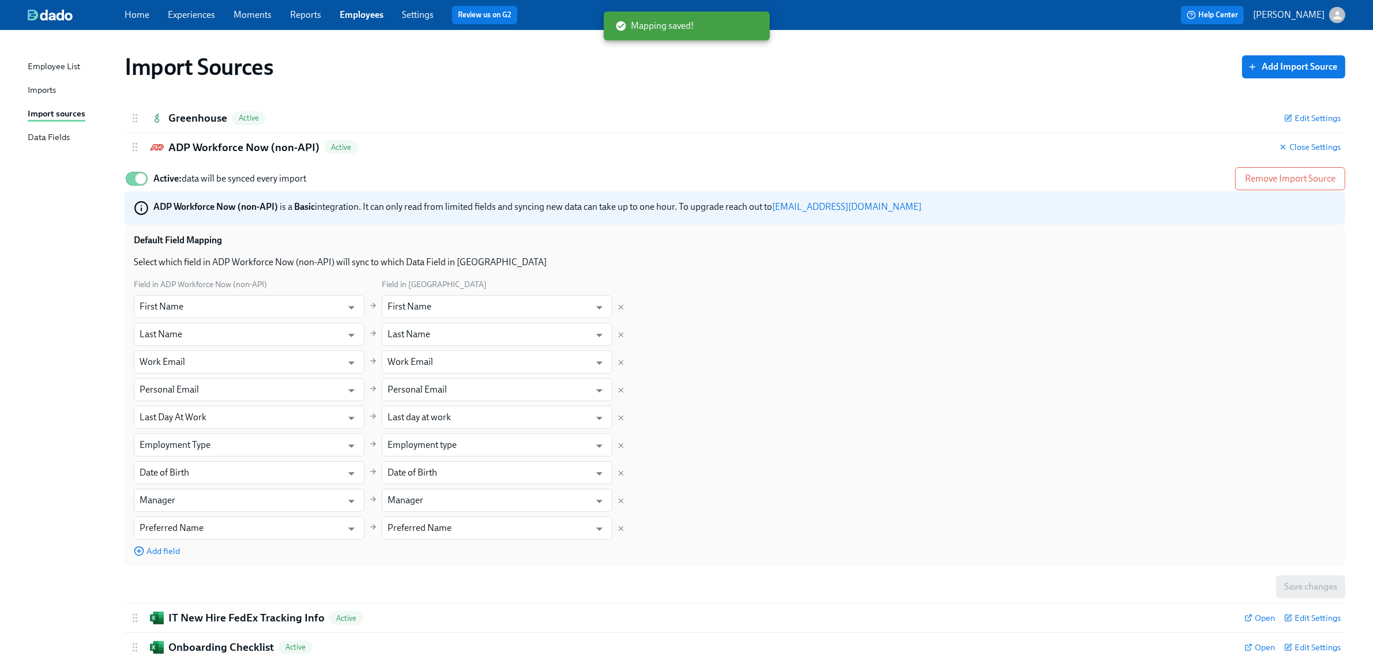
click at [47, 99] on div "Employee List Imports Import sources Data Fields" at bounding box center [76, 107] width 97 height 95
click at [50, 97] on div "Imports" at bounding box center [42, 91] width 28 height 14
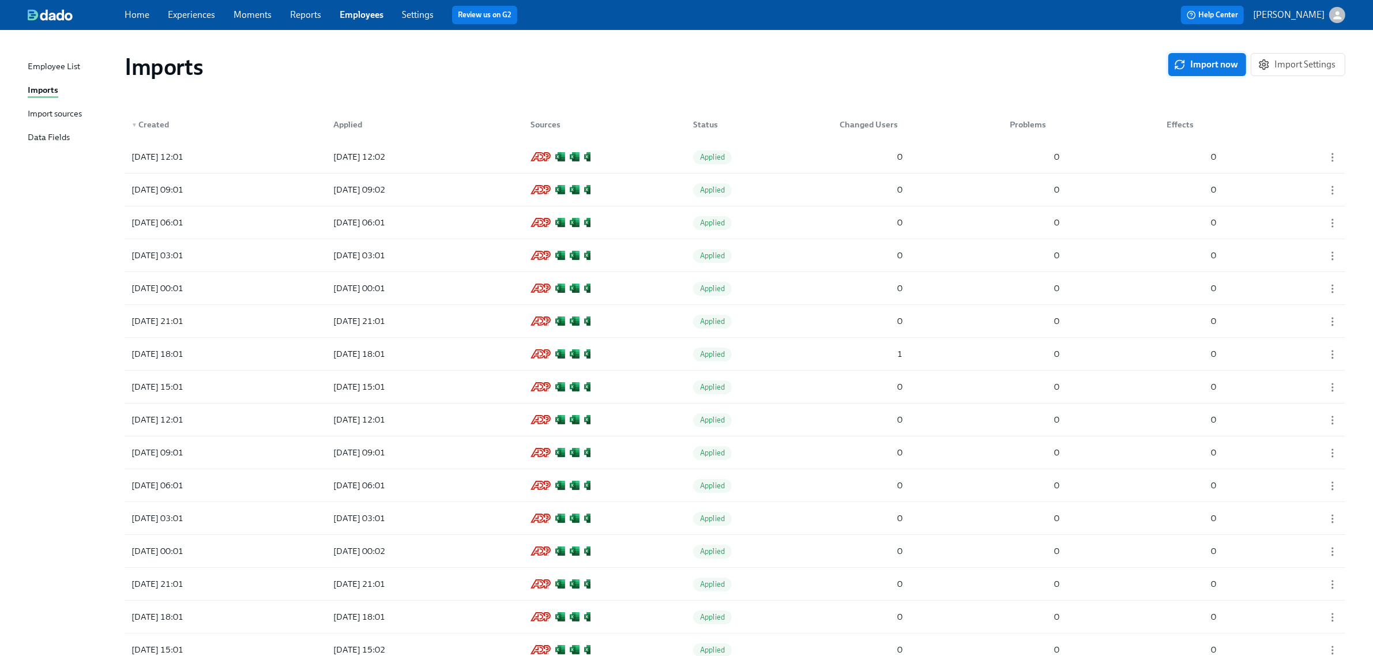
click at [1215, 67] on span "Import now" at bounding box center [1208, 65] width 62 height 12
click at [653, 160] on div "[DATE] 12:19 Pending 286 0 0" at bounding box center [735, 157] width 1221 height 32
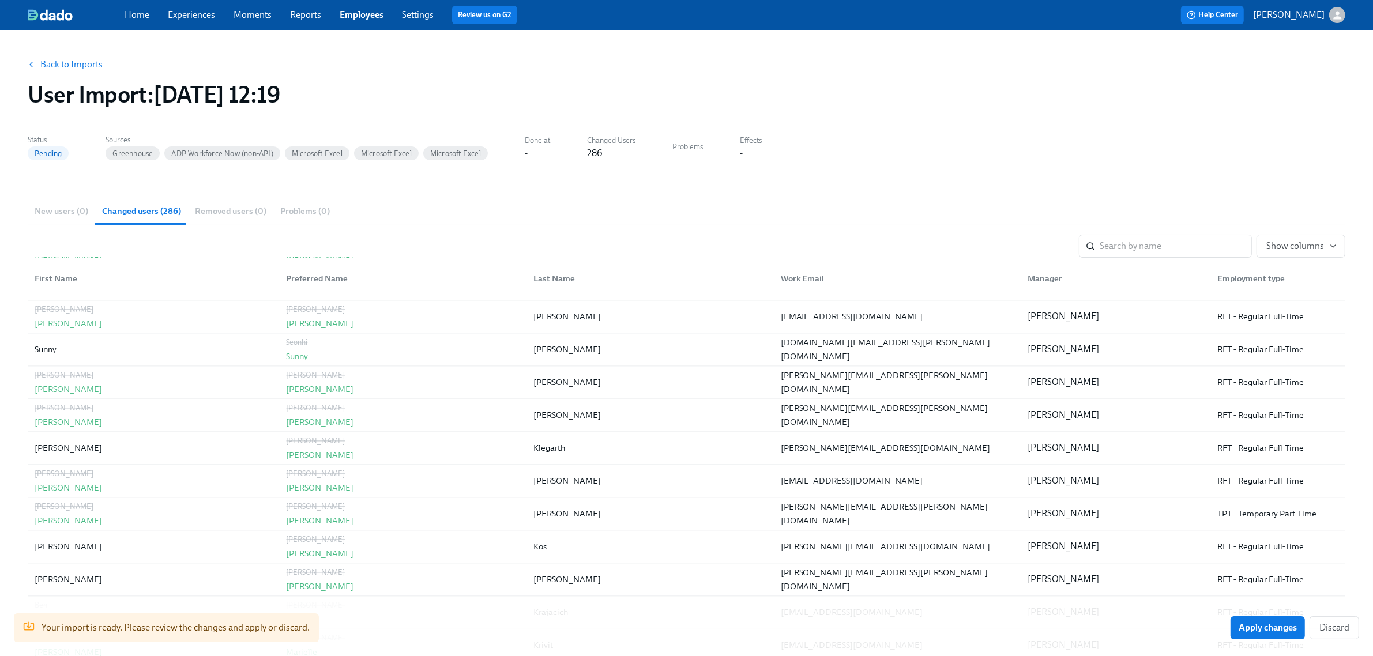
scroll to position [3210, 0]
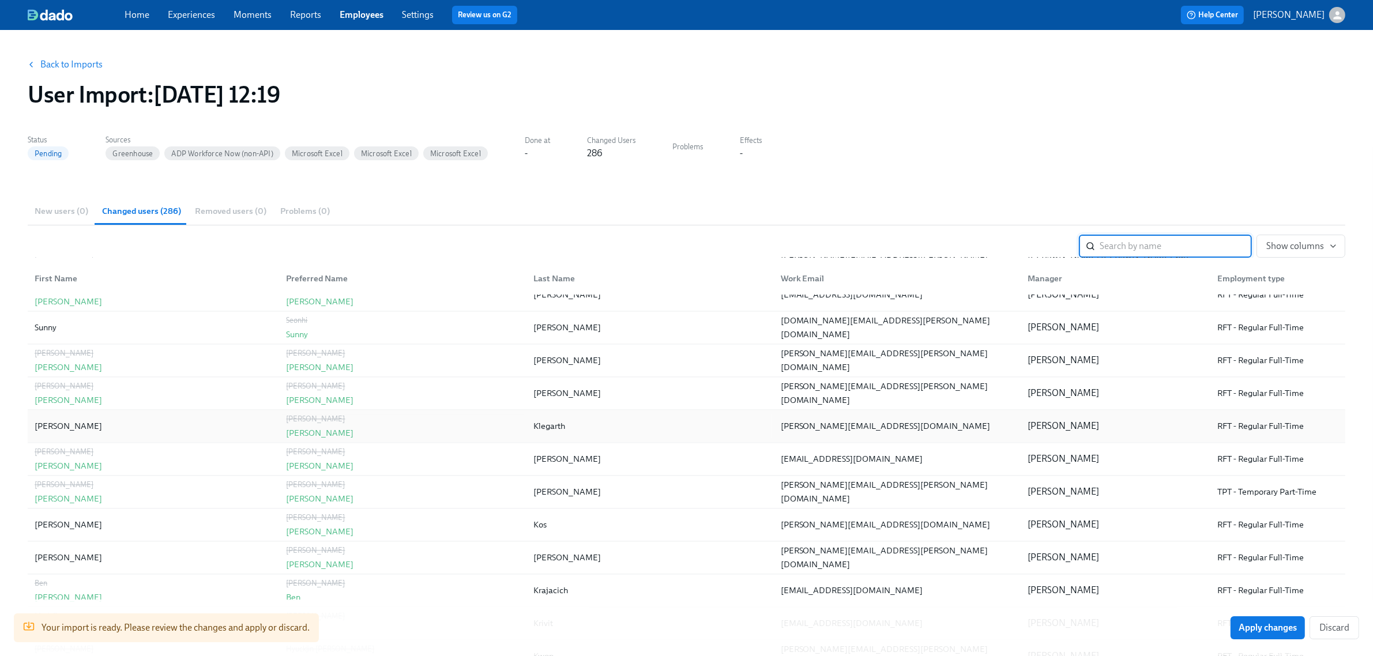
click at [551, 433] on div "Klegarth" at bounding box center [550, 426] width 32 height 14
copy div "Klegarth"
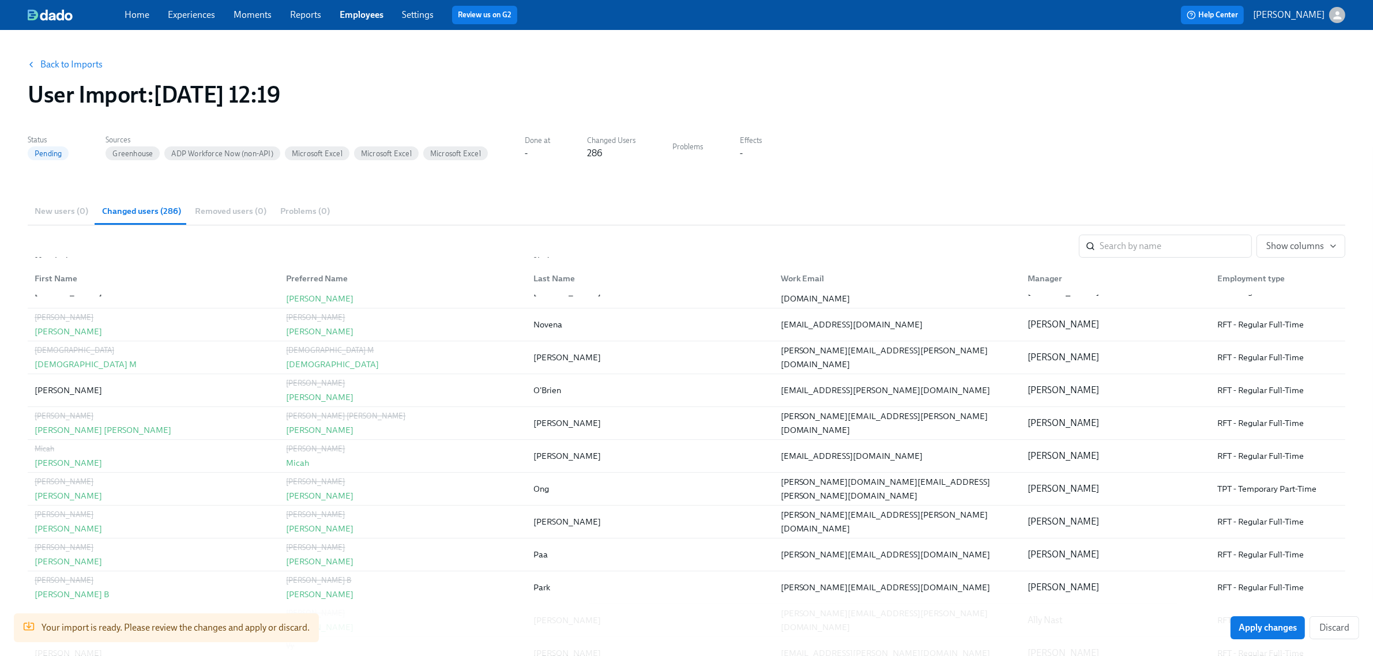
scroll to position [4563, 0]
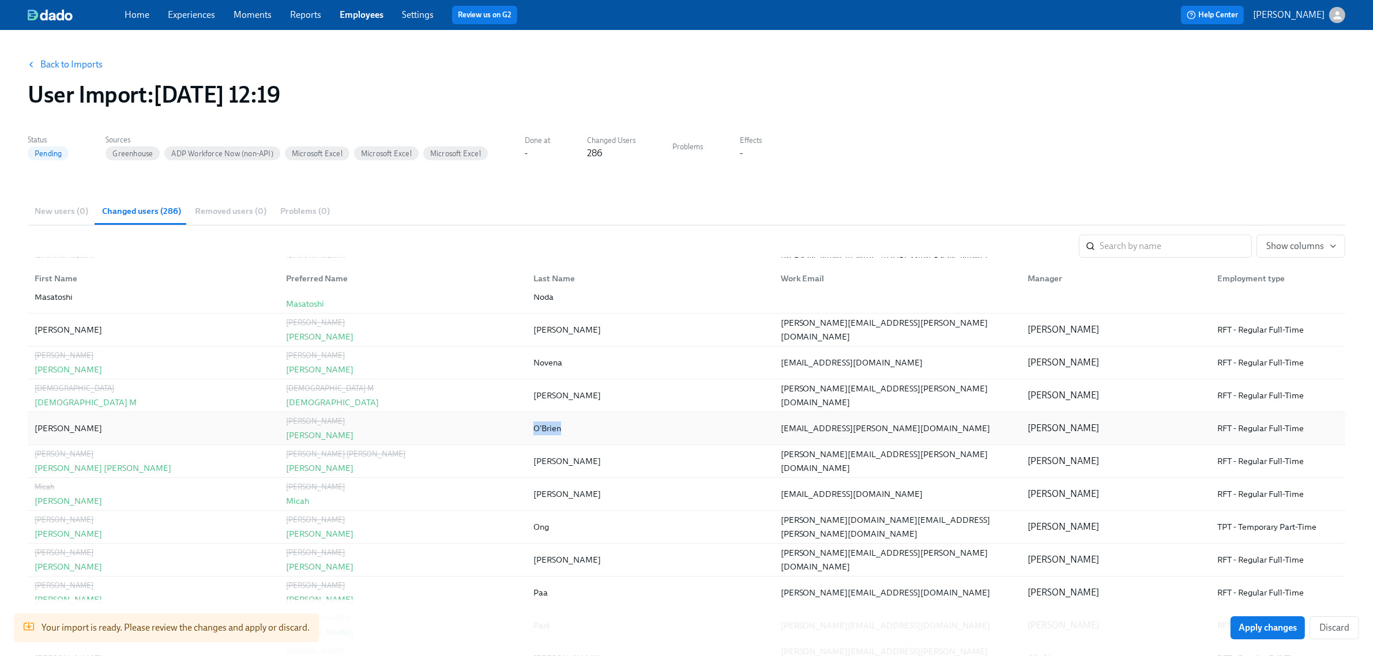
drag, startPoint x: 534, startPoint y: 437, endPoint x: 560, endPoint y: 434, distance: 26.7
click at [560, 434] on div "O'Brien" at bounding box center [547, 429] width 37 height 14
copy div "O'Brien"
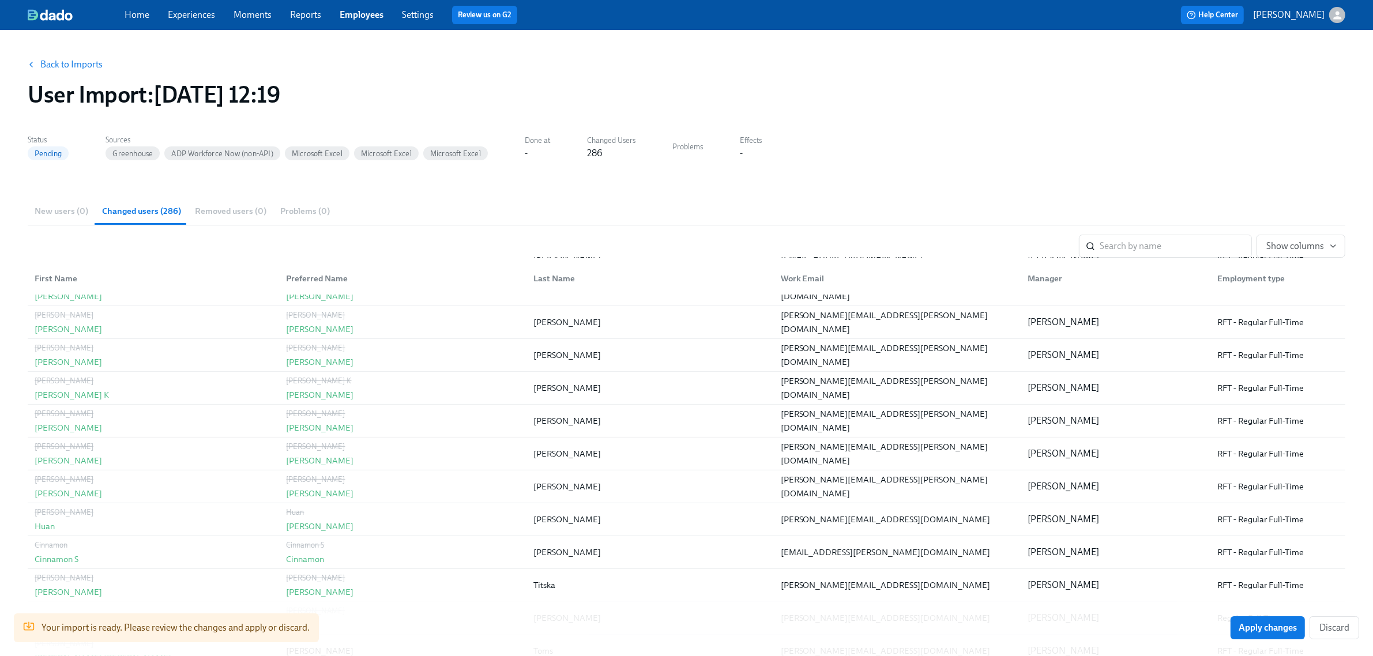
scroll to position [6117, 0]
click at [1261, 635] on button "Apply changes" at bounding box center [1268, 628] width 74 height 23
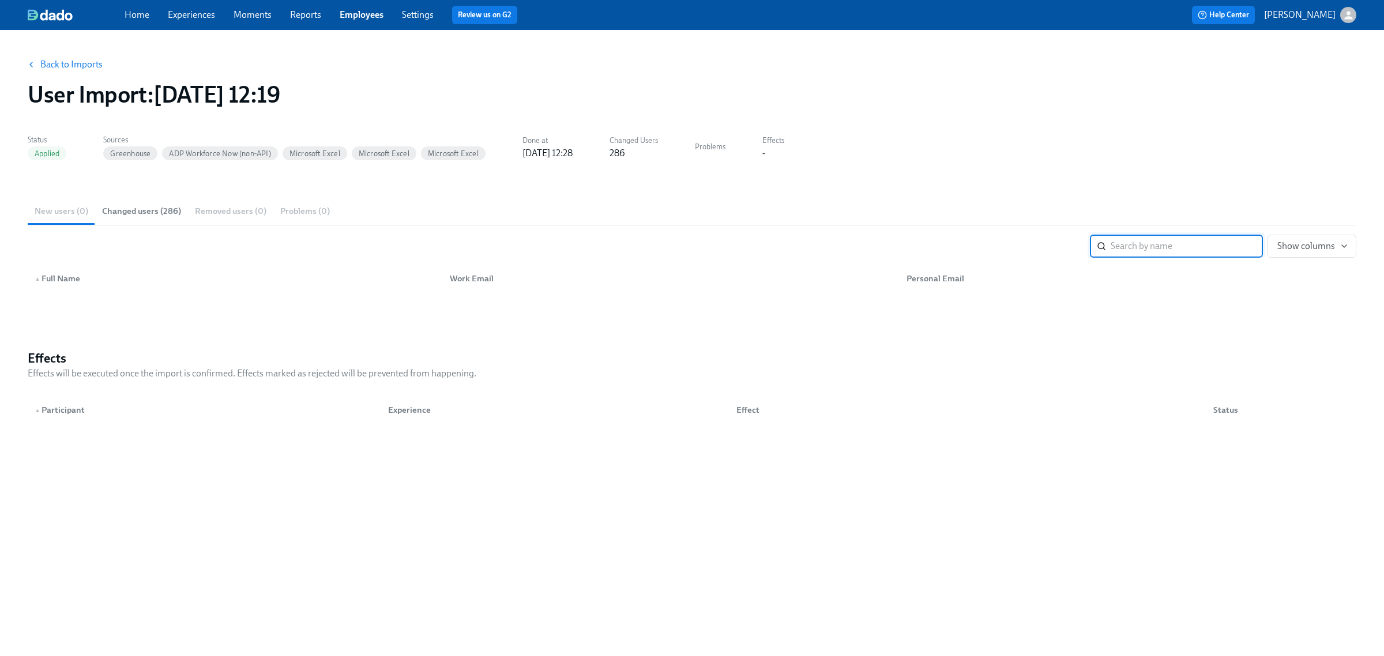
click at [79, 70] on link "Back to Imports" at bounding box center [71, 65] width 62 height 12
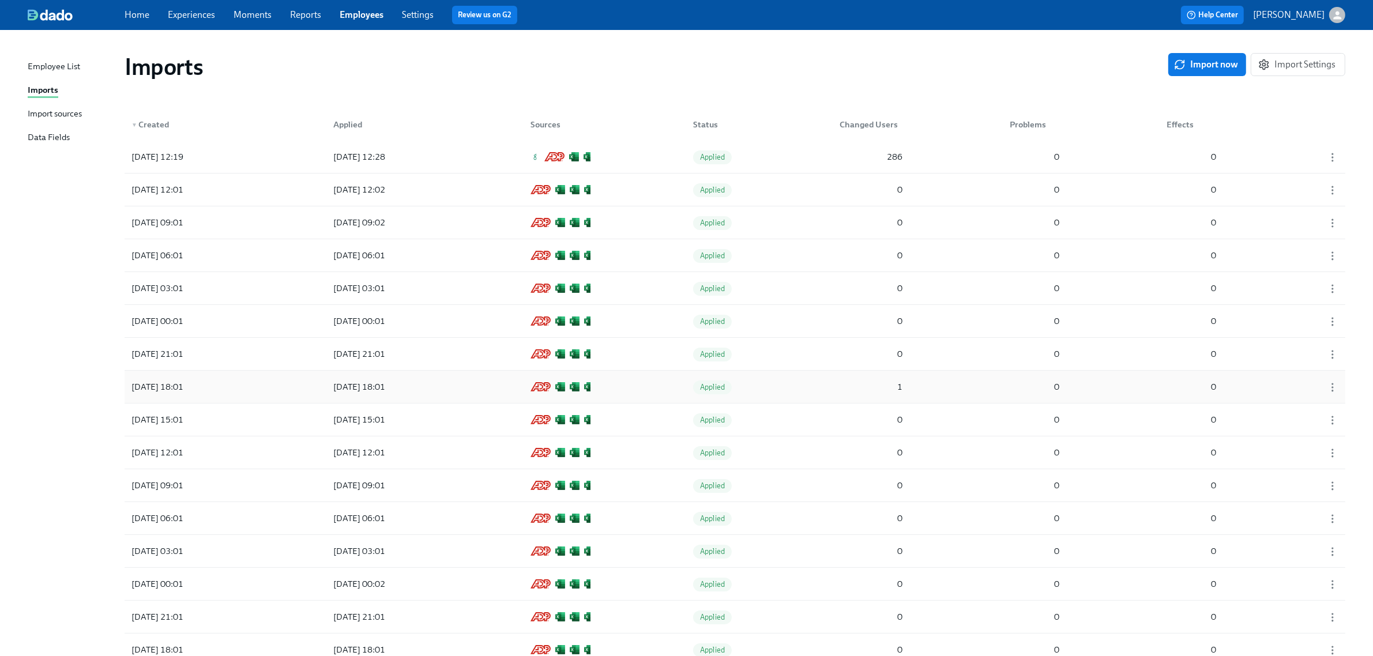
click at [306, 401] on div "[DATE] 18:01 [DATE] 18:01 Applied 1 0 0" at bounding box center [735, 387] width 1221 height 32
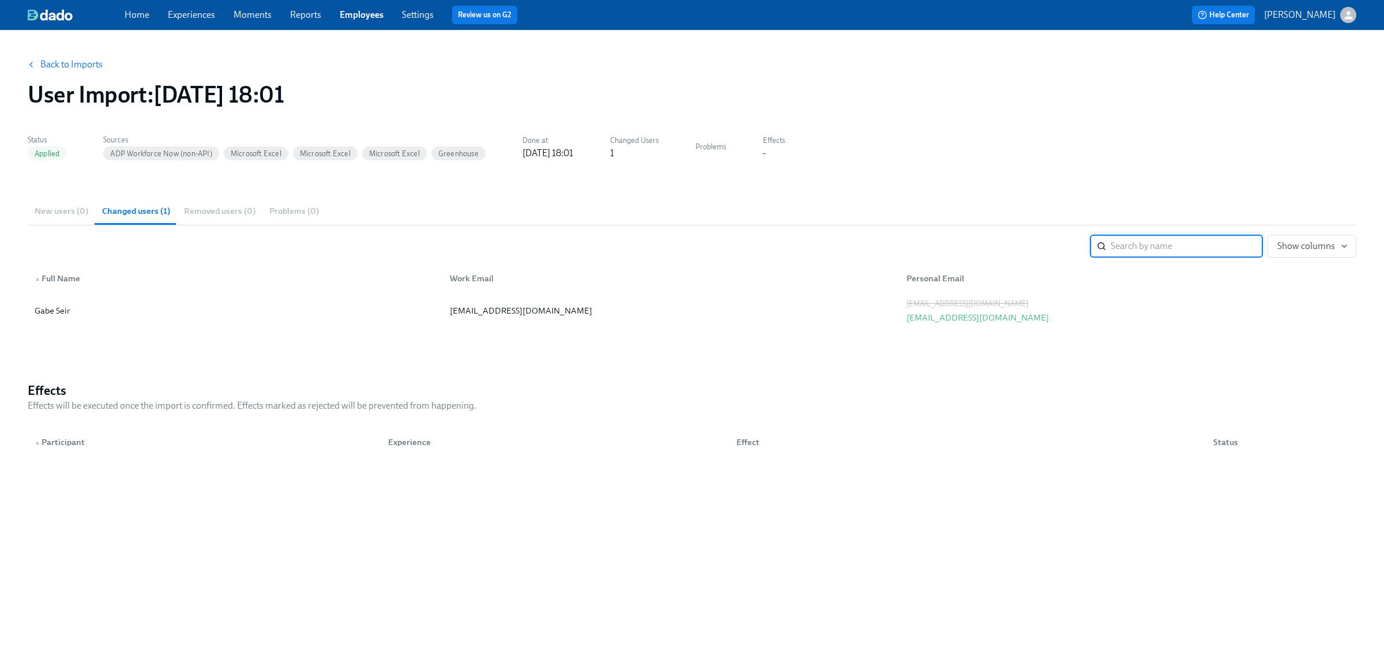
click at [61, 65] on link "Back to Imports" at bounding box center [71, 65] width 62 height 12
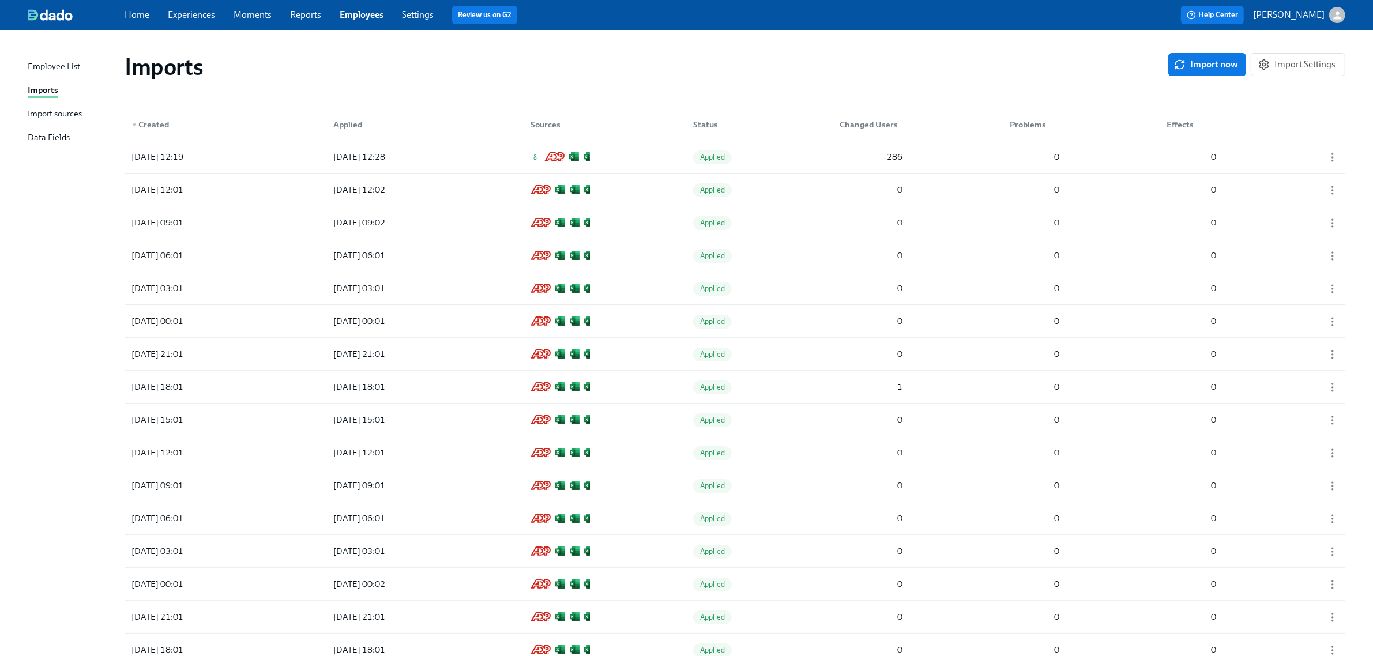
click at [356, 16] on link "Employees" at bounding box center [362, 14] width 44 height 11
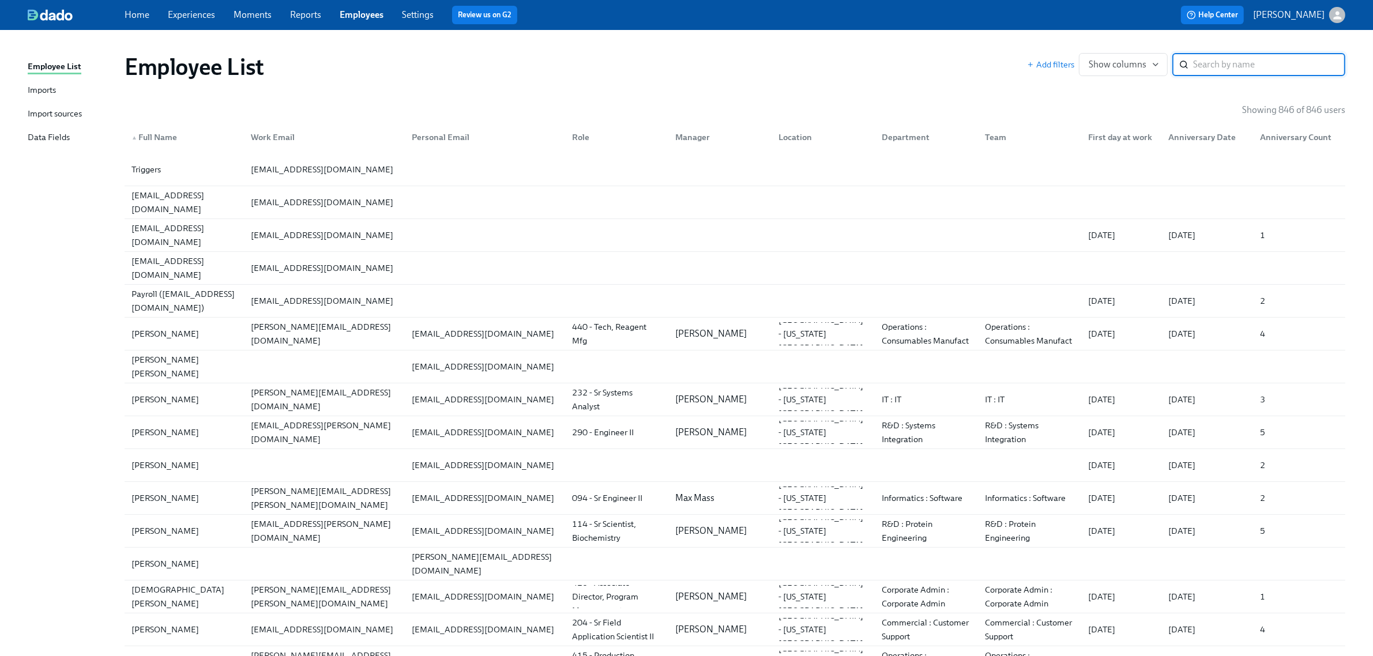
click at [1243, 61] on input "search" at bounding box center [1270, 64] width 152 height 23
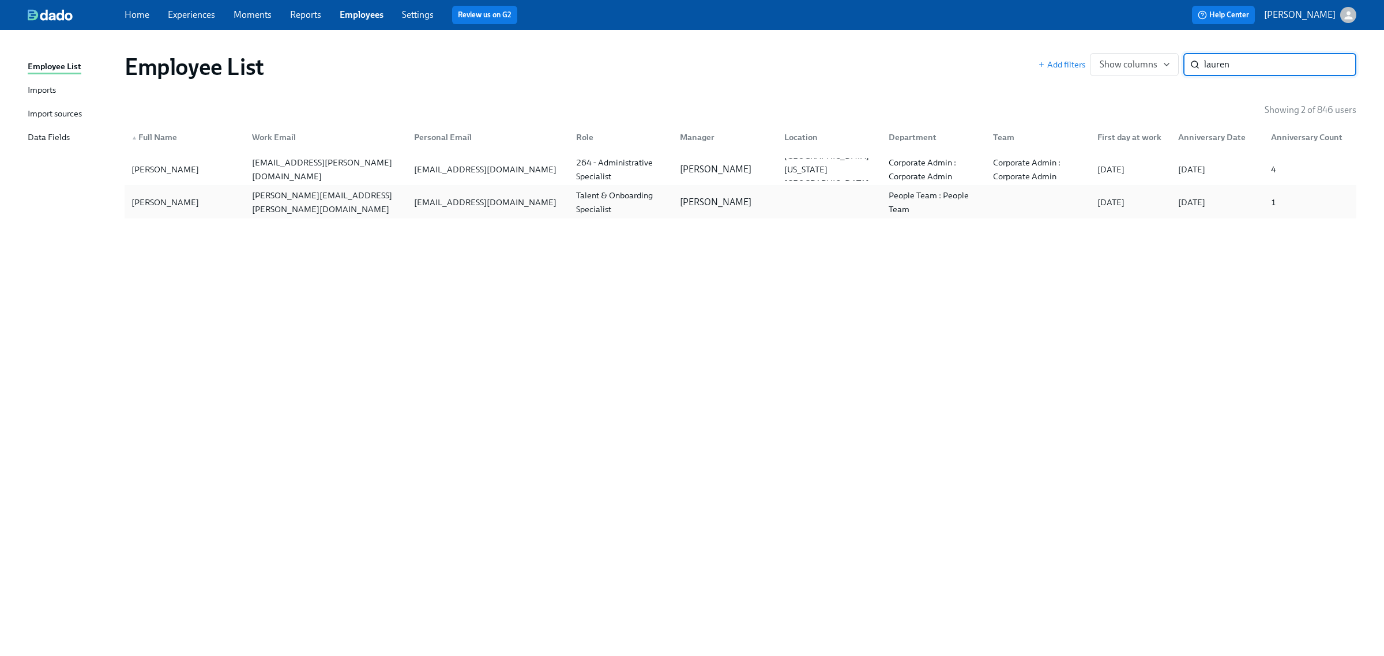
type input "lauren"
click at [228, 208] on div "[PERSON_NAME]" at bounding box center [185, 202] width 116 height 23
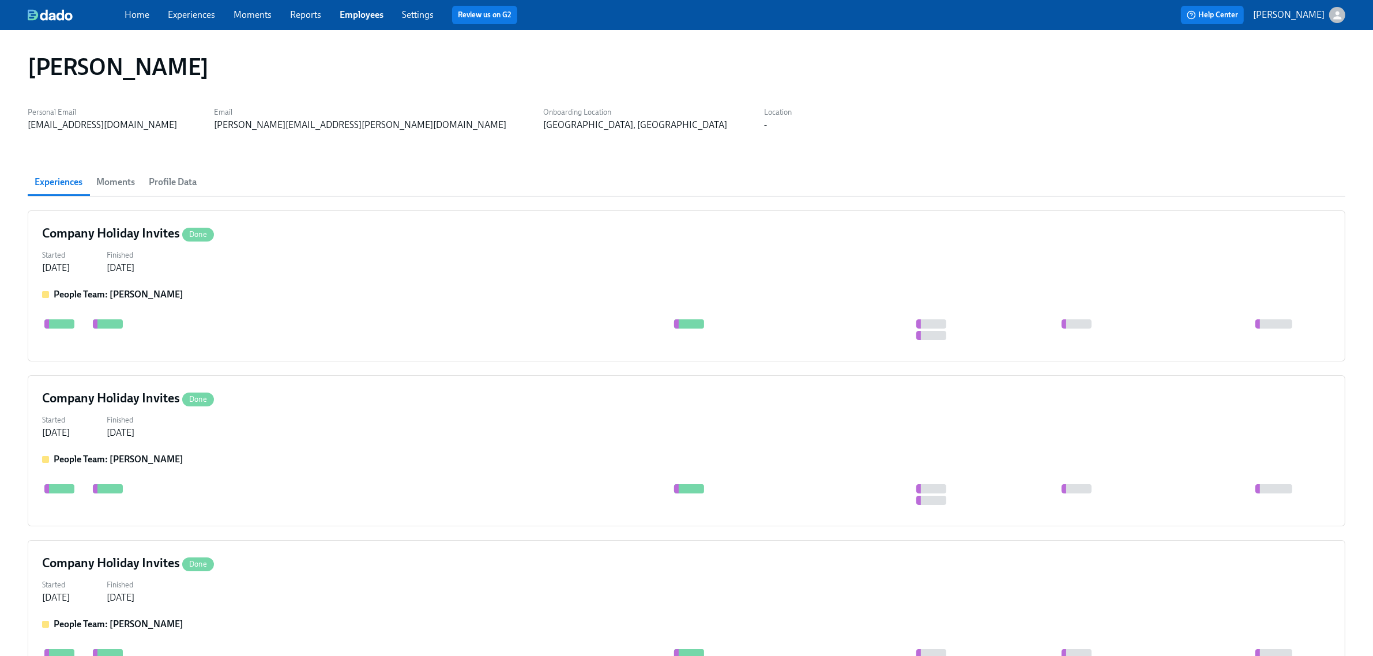
click at [172, 189] on span "Profile Data" at bounding box center [173, 182] width 48 height 16
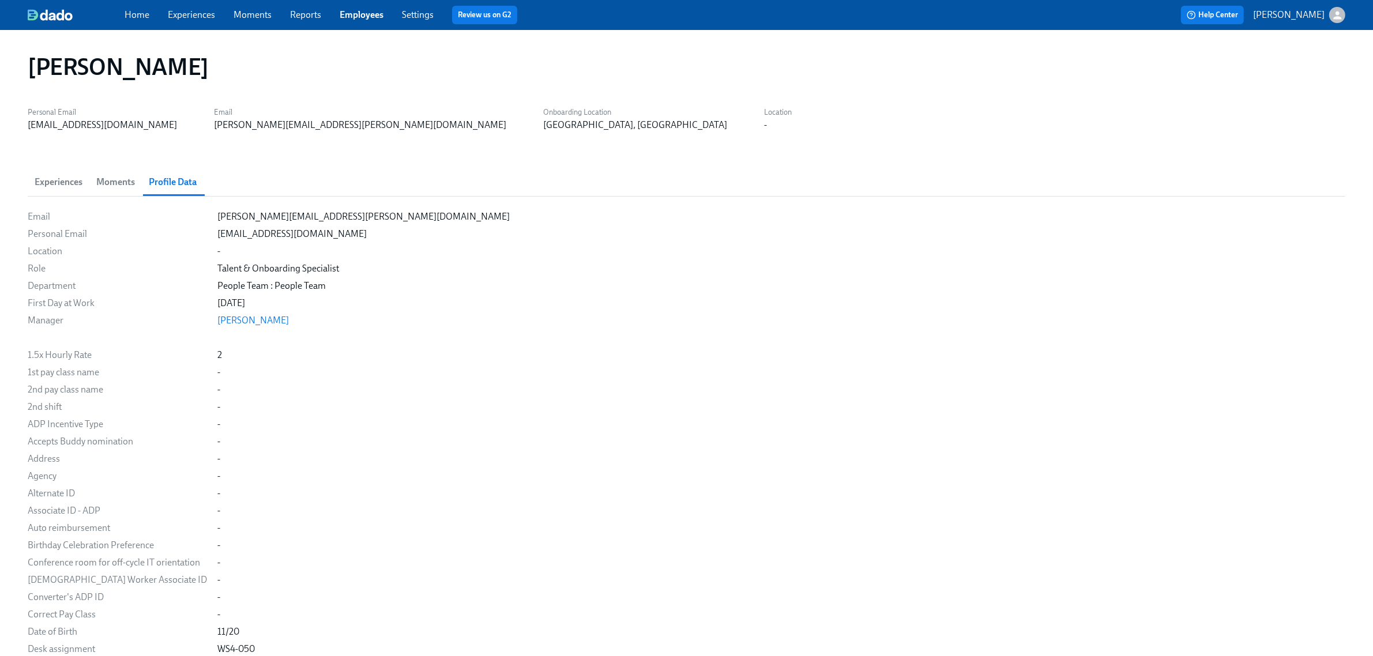
click at [67, 182] on span "Experiences" at bounding box center [59, 182] width 48 height 16
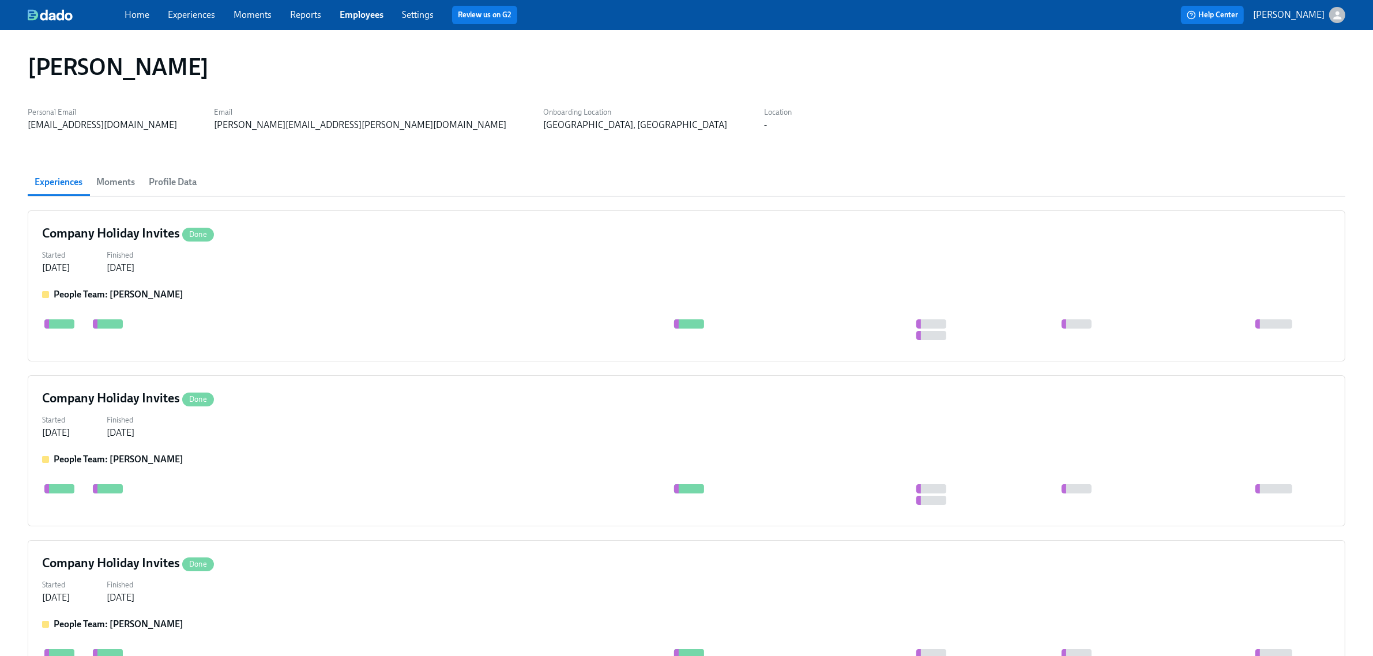
click at [416, 10] on link "Settings" at bounding box center [418, 14] width 32 height 11
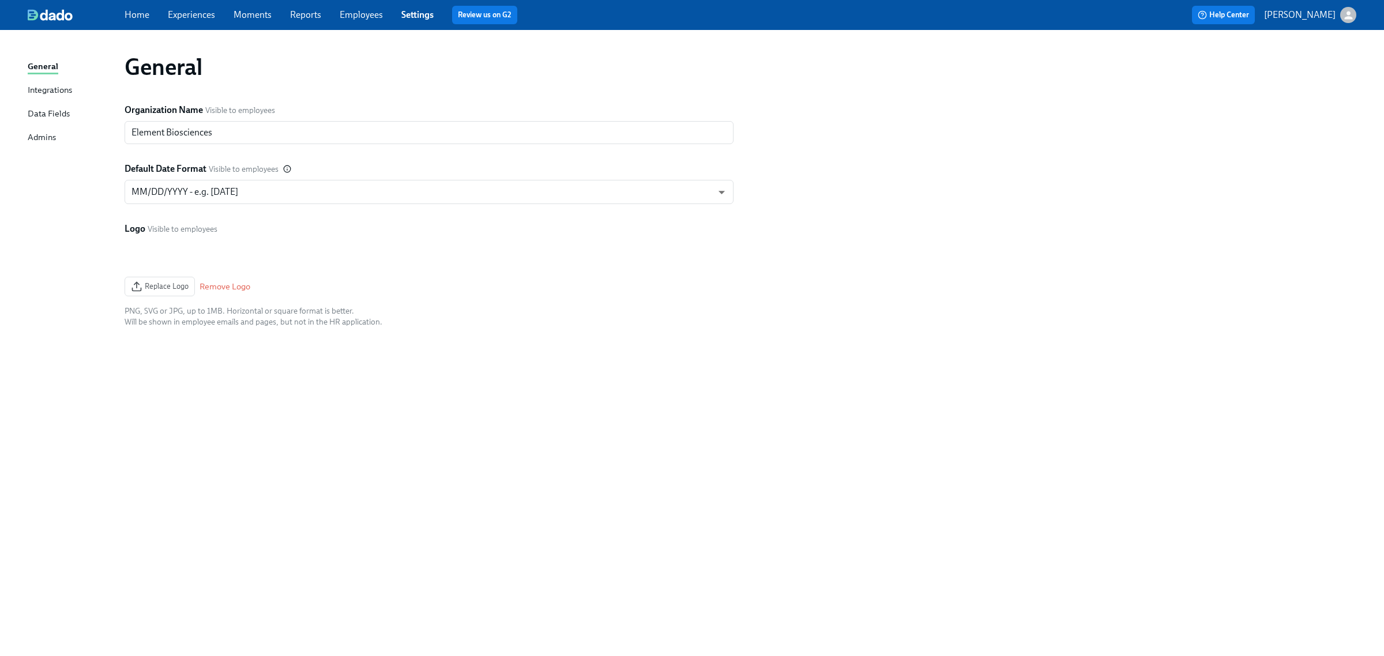
click at [56, 88] on div "Integrations" at bounding box center [50, 91] width 44 height 14
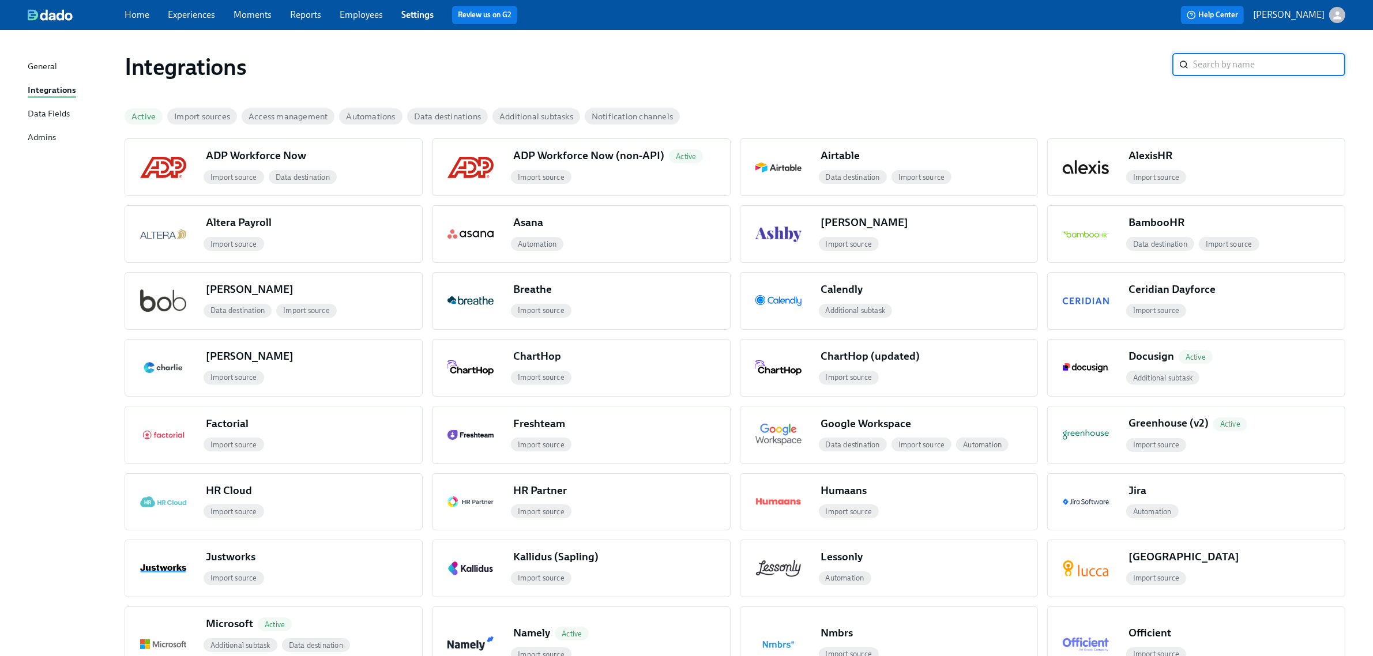
click at [58, 114] on div "Data Fields" at bounding box center [49, 114] width 42 height 14
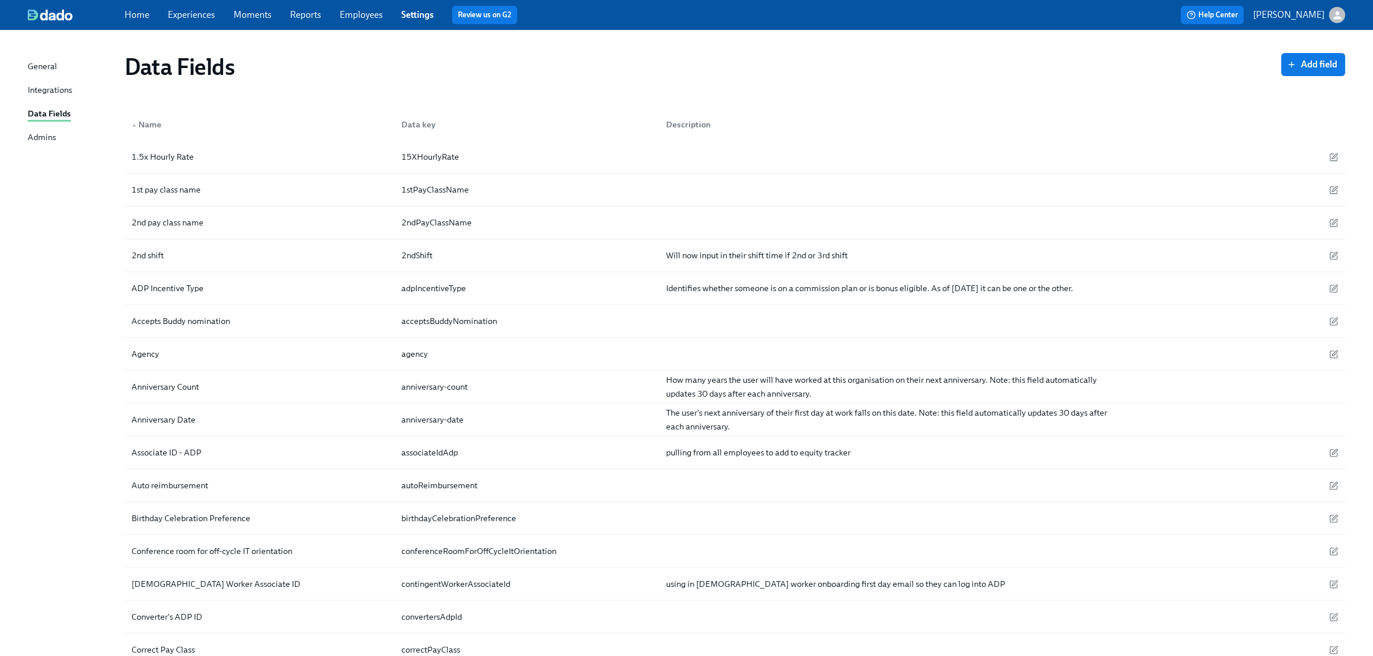
click at [355, 10] on link "Employees" at bounding box center [361, 14] width 43 height 11
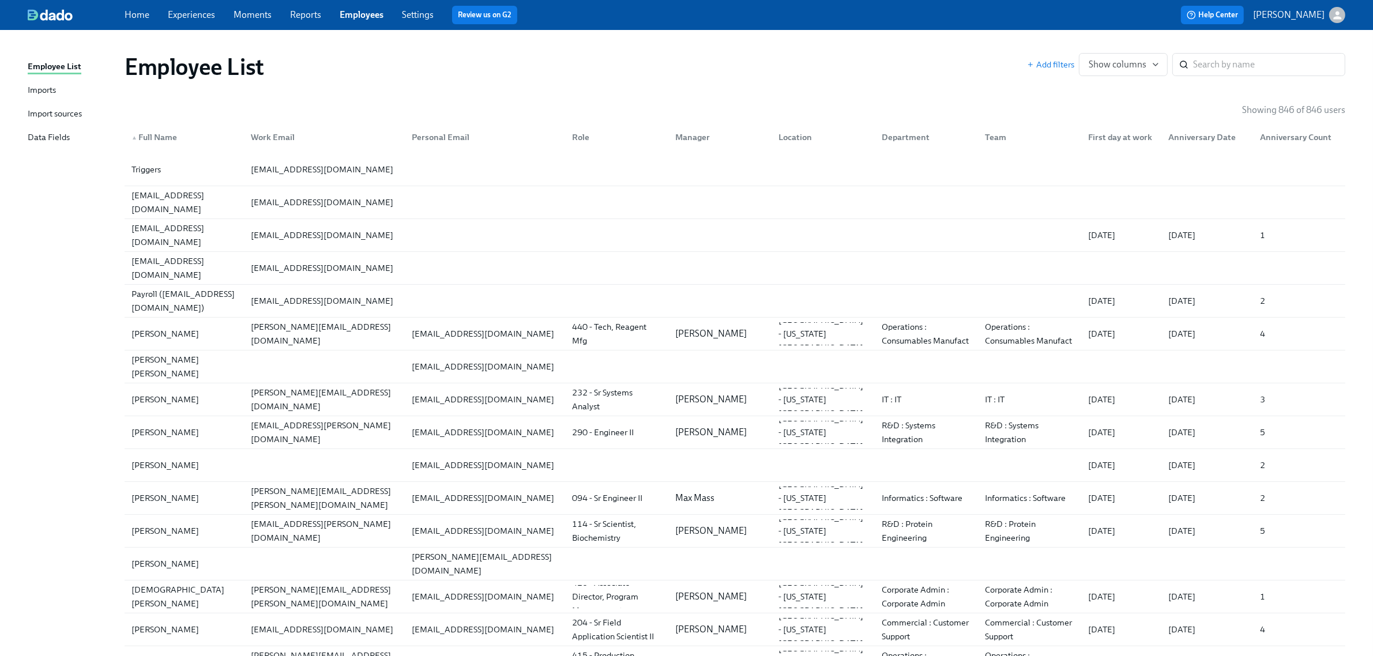
click at [70, 110] on div "Import sources" at bounding box center [55, 114] width 54 height 14
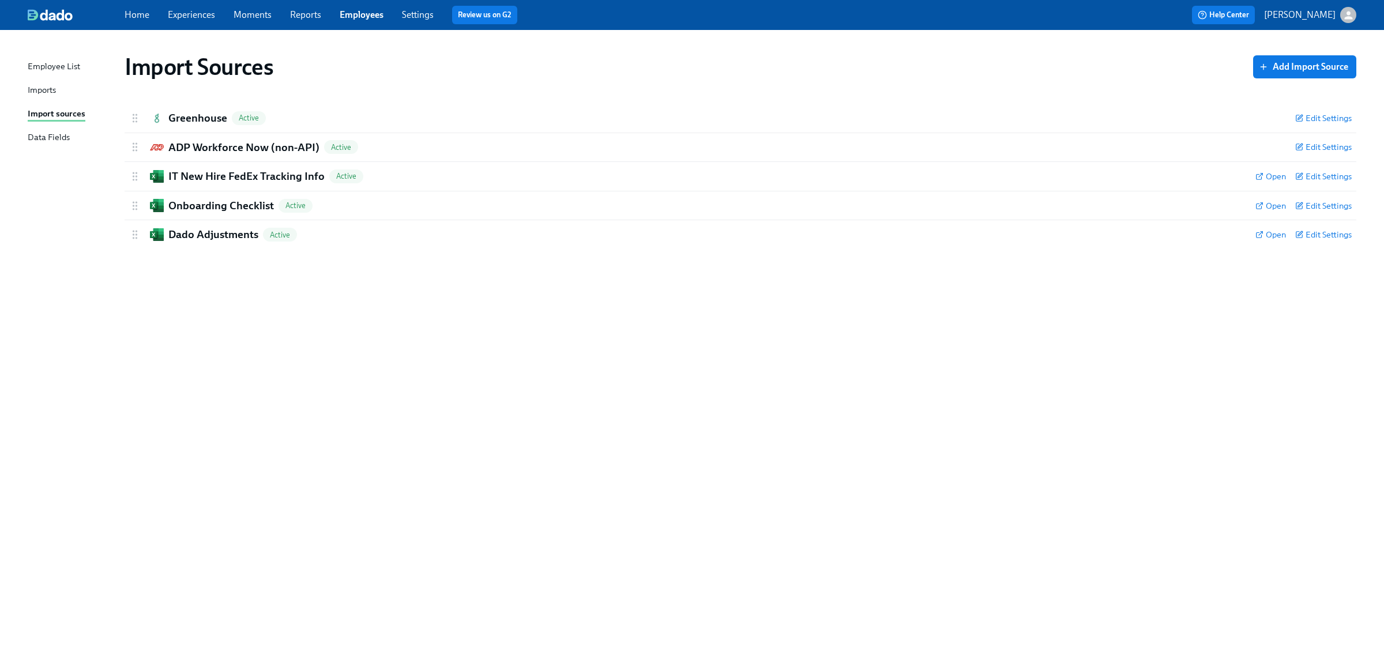
click at [59, 94] on link "Imports" at bounding box center [72, 91] width 88 height 14
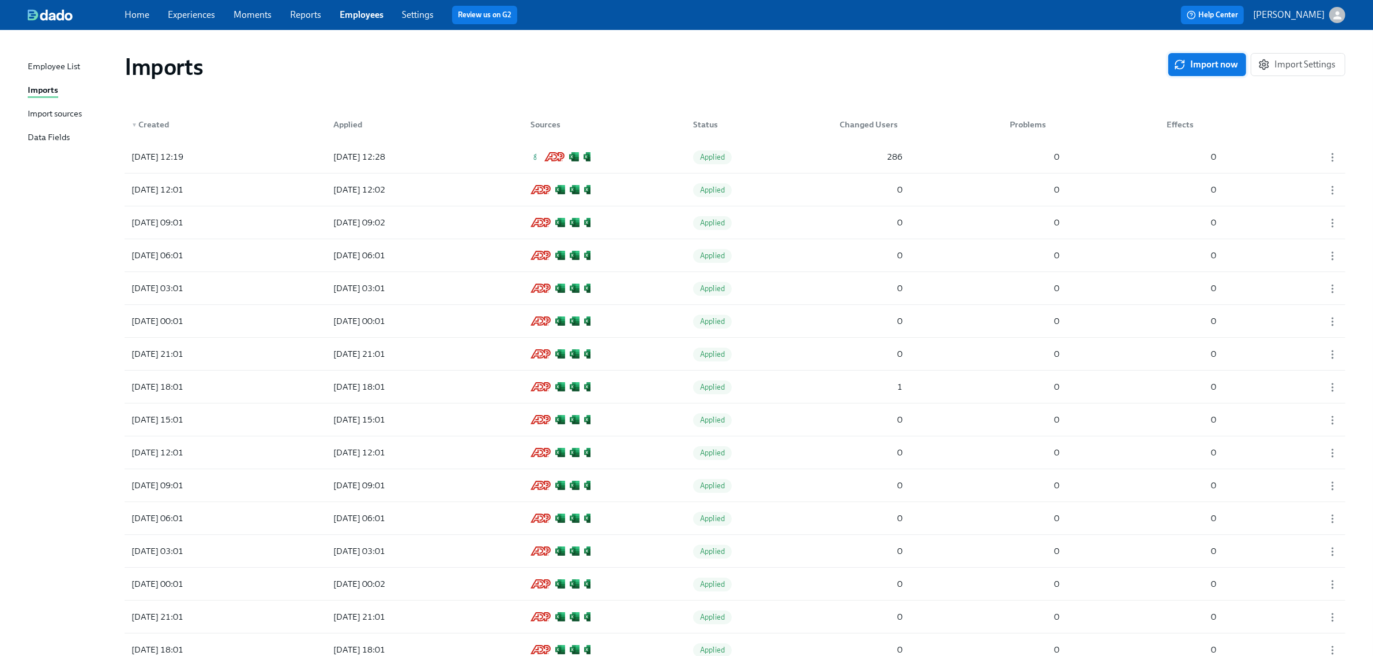
click at [1192, 54] on button "Import now" at bounding box center [1208, 64] width 78 height 23
click at [820, 151] on div "[DATE] 12:30 [DATE] 12:30 Applied 0 0 0" at bounding box center [735, 157] width 1221 height 32
